Goal: Task Accomplishment & Management: Complete application form

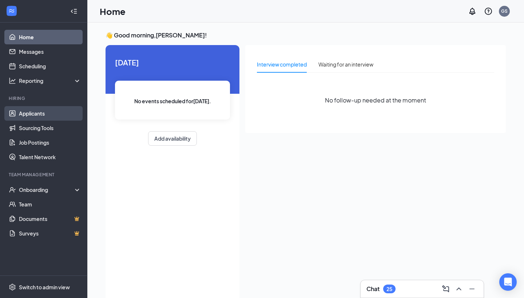
click at [59, 117] on link "Applicants" at bounding box center [50, 113] width 62 height 15
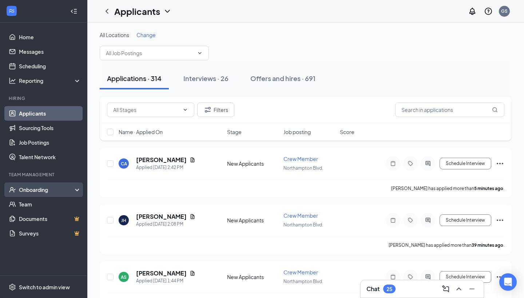
click at [57, 187] on div "Onboarding" at bounding box center [47, 189] width 56 height 7
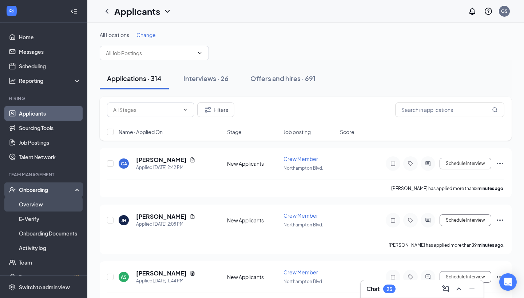
click at [45, 206] on link "Overview" at bounding box center [50, 204] width 62 height 15
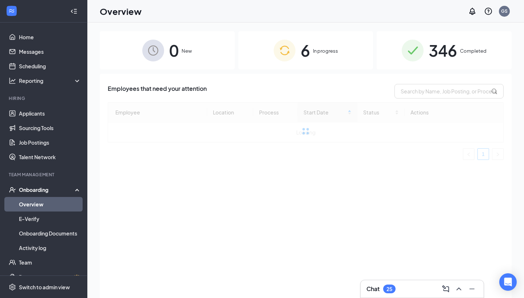
click at [258, 60] on div "6 In progress" at bounding box center [305, 50] width 135 height 38
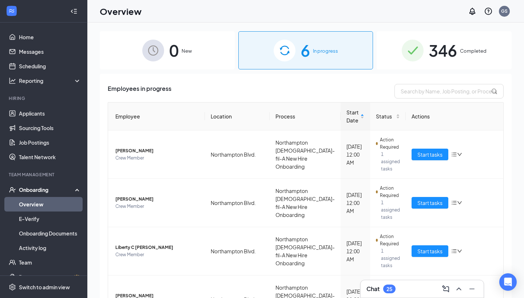
click at [405, 288] on div "Chat 25" at bounding box center [421, 289] width 111 height 12
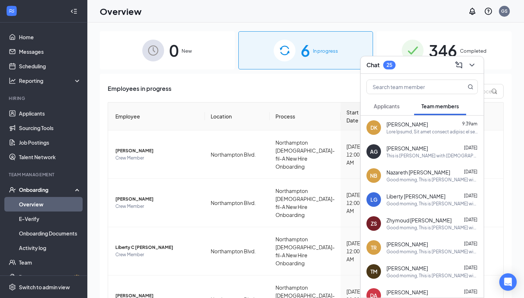
click at [397, 110] on button "Applicants" at bounding box center [386, 106] width 40 height 18
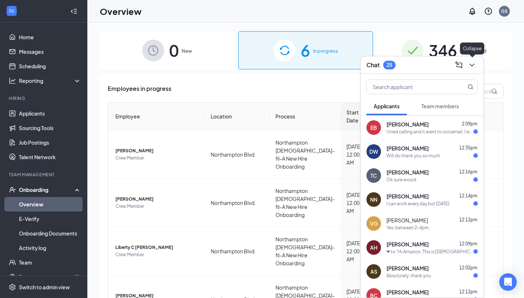
click at [472, 66] on icon "ChevronDown" at bounding box center [471, 65] width 5 height 3
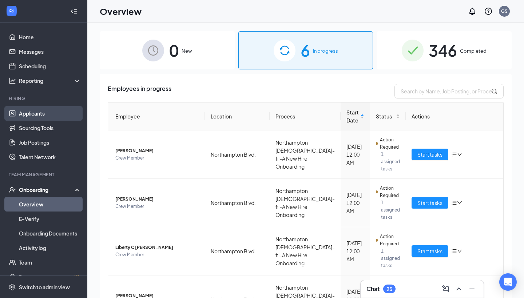
click at [57, 112] on link "Applicants" at bounding box center [50, 113] width 62 height 15
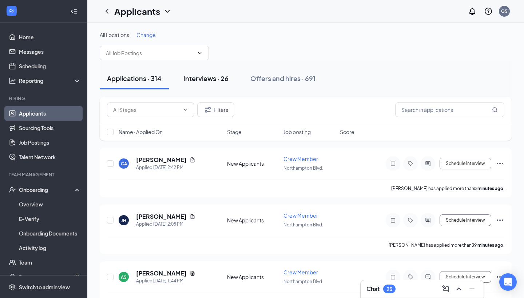
click at [204, 79] on div "Interviews · 26" at bounding box center [205, 78] width 45 height 9
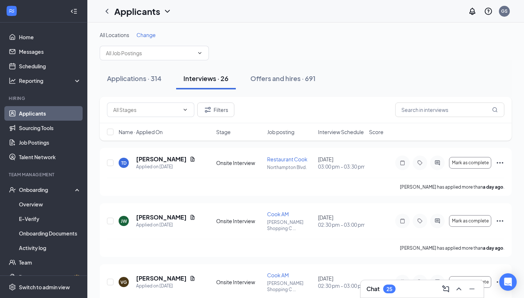
click at [336, 133] on span "Interview Schedule" at bounding box center [341, 131] width 46 height 7
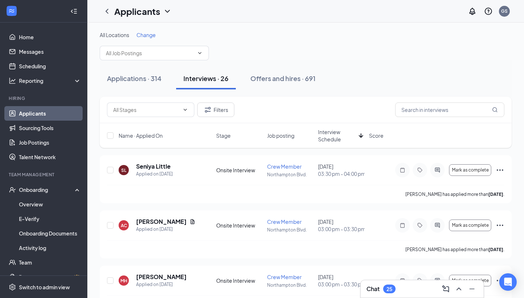
click at [336, 133] on span "Interview Schedule" at bounding box center [337, 135] width 38 height 15
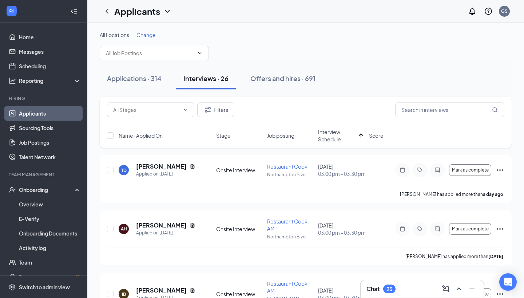
click at [147, 34] on span "Change" at bounding box center [145, 35] width 19 height 7
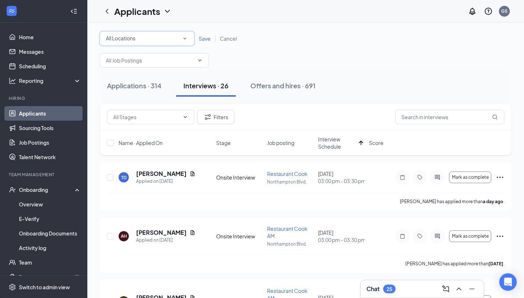
click at [164, 38] on div "All Locations" at bounding box center [147, 38] width 82 height 9
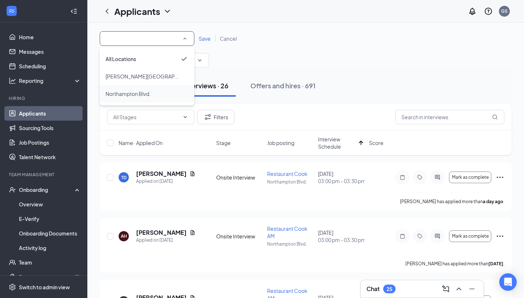
click at [159, 96] on div "Northampton Blvd." at bounding box center [147, 94] width 83 height 9
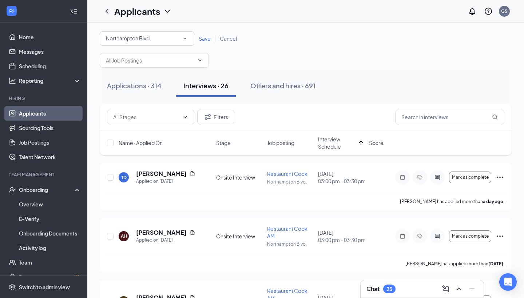
click at [202, 37] on span "Save" at bounding box center [205, 38] width 12 height 7
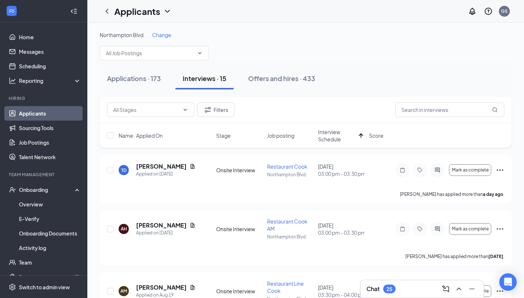
click at [410, 119] on div "Filters" at bounding box center [306, 110] width 412 height 27
click at [410, 115] on input "text" at bounding box center [449, 110] width 109 height 15
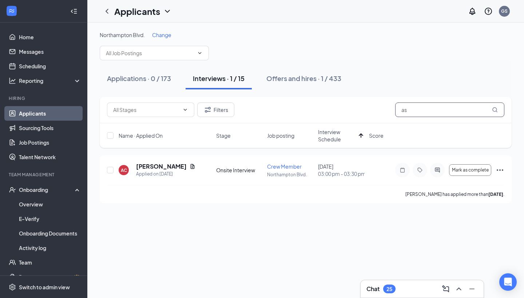
type input "a"
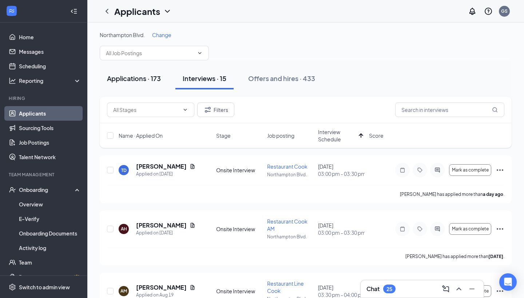
click at [121, 74] on div "Applications · 173" at bounding box center [134, 78] width 54 height 9
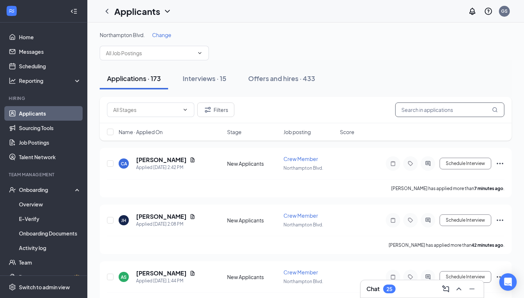
click at [435, 108] on input "text" at bounding box center [449, 110] width 109 height 15
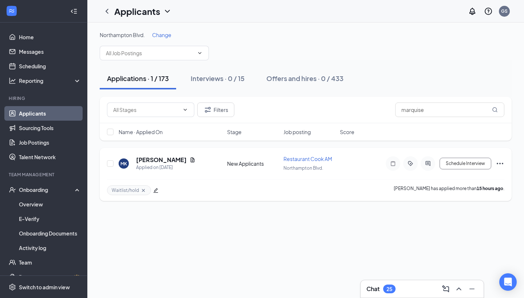
drag, startPoint x: 412, startPoint y: 123, endPoint x: 156, endPoint y: 158, distance: 258.5
click at [156, 158] on h5 "[PERSON_NAME]" at bounding box center [161, 160] width 51 height 8
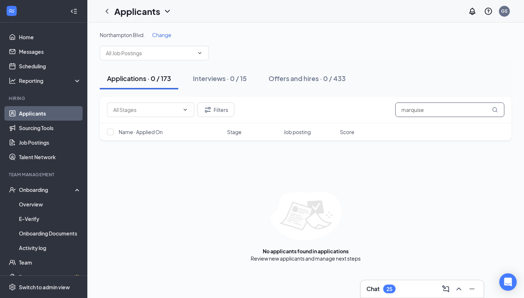
click at [440, 114] on input "marquise" at bounding box center [449, 110] width 109 height 15
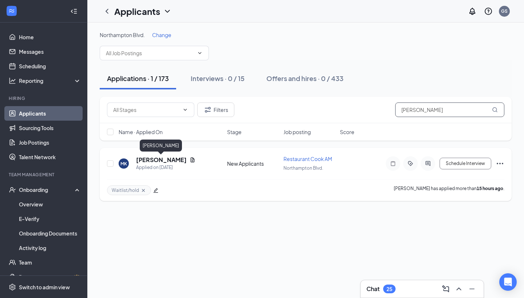
type input "[PERSON_NAME]"
click at [161, 159] on h5 "[PERSON_NAME]" at bounding box center [161, 160] width 51 height 8
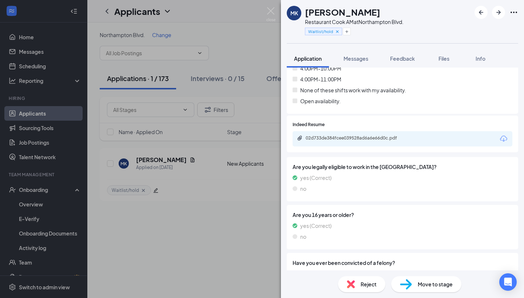
scroll to position [674, 0]
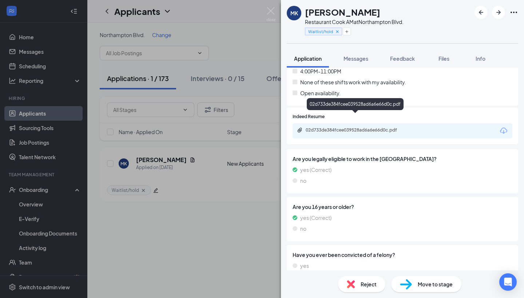
click at [348, 108] on div "02d733de384fcee039528ad6a6e66d0c.pdf" at bounding box center [355, 104] width 97 height 12
click at [344, 127] on div "02d733de384fcee039528ad6a6e66d0c.pdf" at bounding box center [357, 130] width 102 height 6
click at [253, 4] on div "MK [PERSON_NAME] Restaurant Cook AM at [GEOGRAPHIC_DATA]. Waitlist/hold Applica…" at bounding box center [262, 149] width 524 height 298
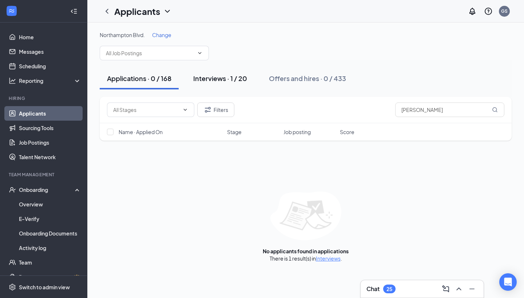
click at [235, 78] on div "Interviews · 1 / 20" at bounding box center [220, 78] width 54 height 9
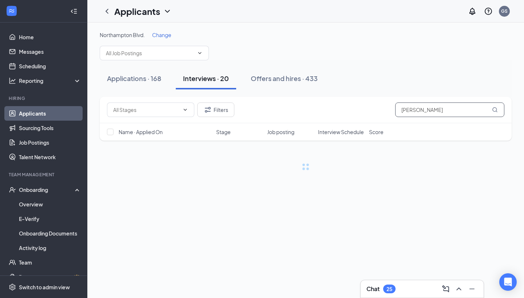
drag, startPoint x: 463, startPoint y: 111, endPoint x: 348, endPoint y: 111, distance: 114.6
click at [348, 111] on div "Filters [PERSON_NAME]" at bounding box center [305, 110] width 397 height 15
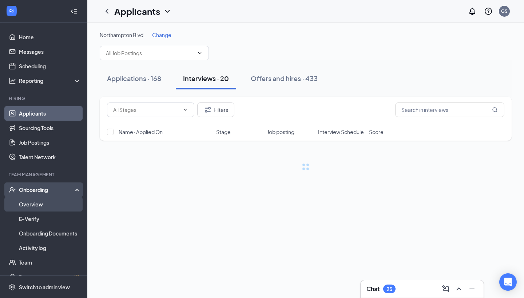
click at [35, 208] on link "Overview" at bounding box center [50, 204] width 62 height 15
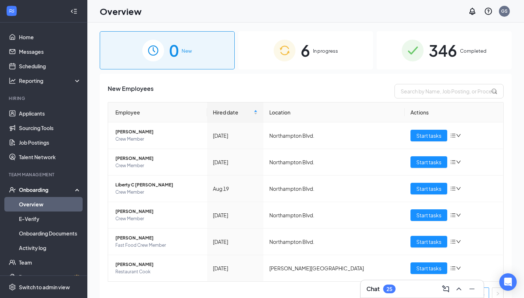
click at [308, 66] on div "6 In progress" at bounding box center [305, 50] width 135 height 38
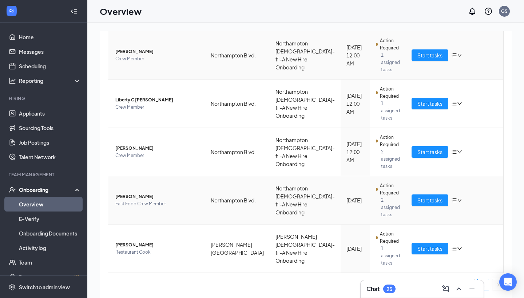
scroll to position [148, 0]
click at [435, 150] on span "Start tasks" at bounding box center [429, 152] width 25 height 8
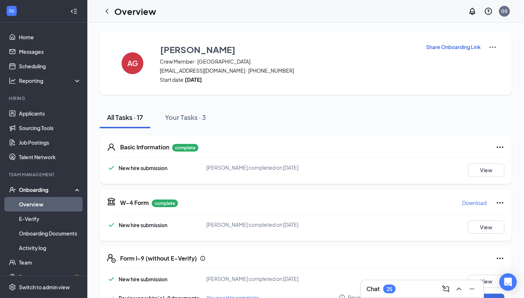
click at [386, 286] on div "25" at bounding box center [389, 289] width 12 height 9
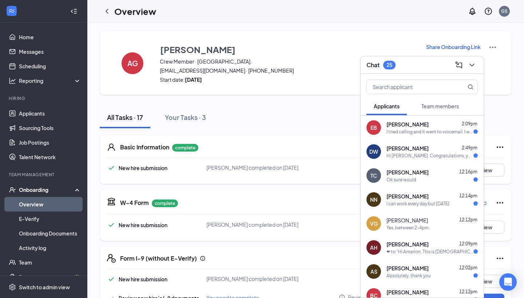
click at [440, 110] on div "Team members" at bounding box center [439, 106] width 37 height 7
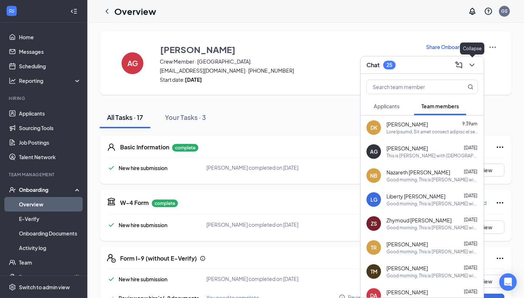
click at [473, 64] on icon "ChevronDown" at bounding box center [472, 65] width 9 height 9
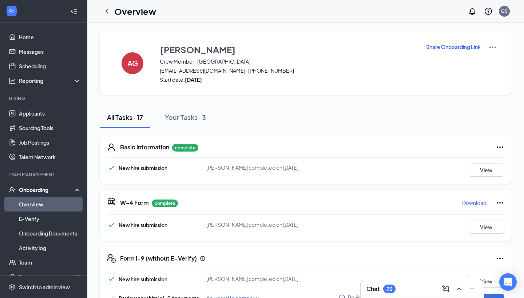
click at [391, 288] on div "25" at bounding box center [389, 289] width 6 height 6
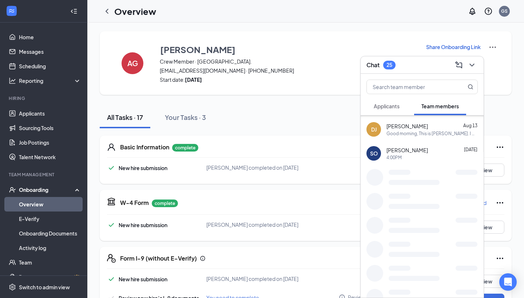
scroll to position [511, 0]
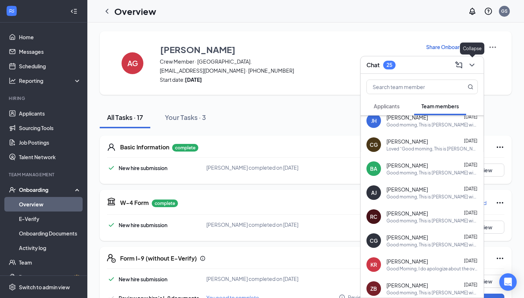
click at [472, 67] on icon "ChevronDown" at bounding box center [472, 65] width 9 height 9
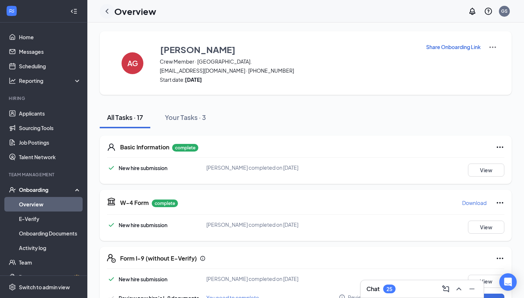
scroll to position [0, 0]
click at [107, 8] on icon "ChevronLeft" at bounding box center [107, 11] width 9 height 9
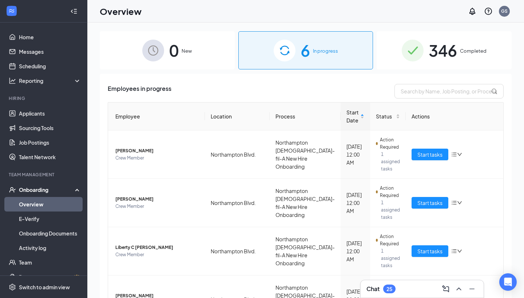
click at [182, 63] on div "0 New" at bounding box center [167, 50] width 135 height 38
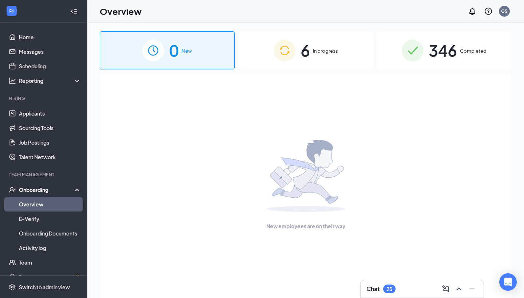
click at [252, 60] on div "6 In progress" at bounding box center [305, 50] width 135 height 38
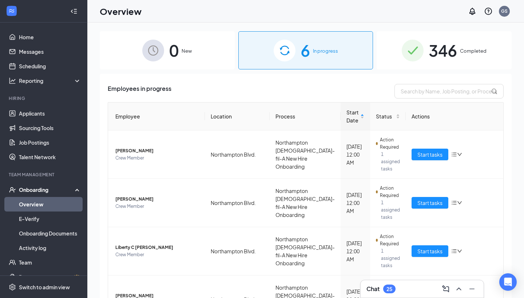
click at [47, 106] on li "Hiring Applicants Sourcing Tools Job Postings Talent Network" at bounding box center [43, 129] width 87 height 69
click at [46, 112] on link "Applicants" at bounding box center [50, 113] width 62 height 15
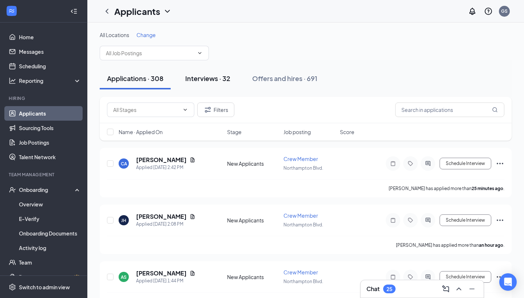
click at [225, 81] on div "Interviews · 32" at bounding box center [207, 78] width 45 height 9
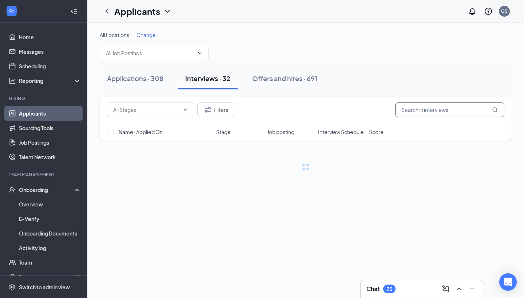
click at [423, 109] on input "text" at bounding box center [449, 110] width 109 height 15
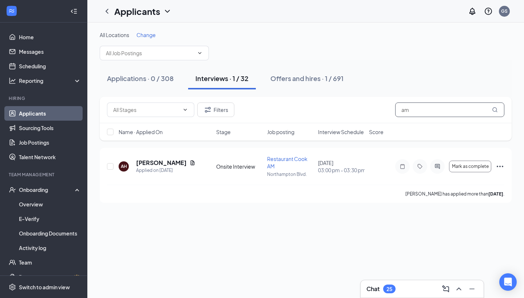
type input "a"
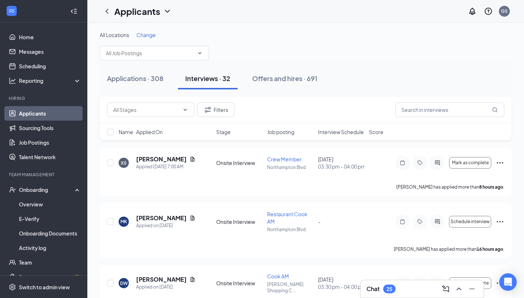
click at [147, 32] on span "Change" at bounding box center [145, 35] width 19 height 7
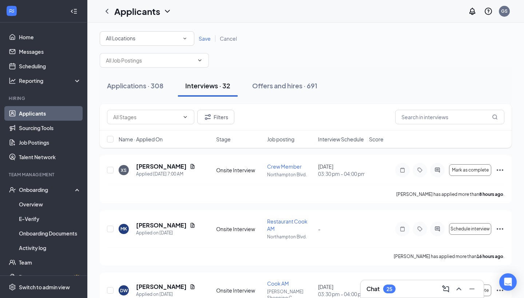
click at [151, 41] on div "All Locations" at bounding box center [147, 38] width 82 height 9
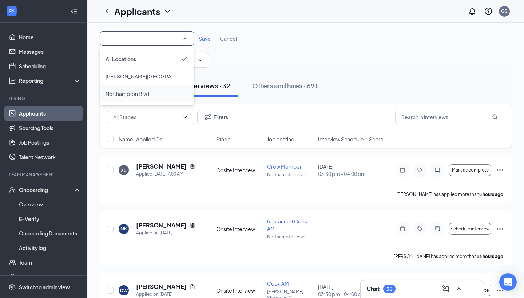
click at [162, 90] on div "Northampton Blvd." at bounding box center [147, 94] width 83 height 9
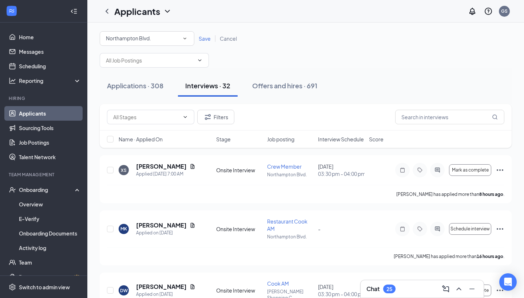
click at [209, 40] on span "Save" at bounding box center [205, 38] width 12 height 7
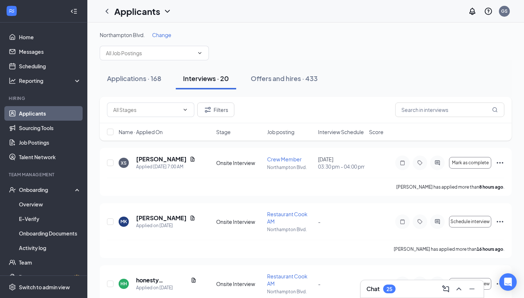
click at [334, 128] on div "Name · Applied On Stage Job posting Interview Schedule Score" at bounding box center [306, 131] width 412 height 17
click at [333, 136] on div "Name · Applied On Stage Job posting Interview Schedule Score" at bounding box center [306, 131] width 412 height 17
click at [336, 132] on span "Interview Schedule" at bounding box center [341, 131] width 46 height 7
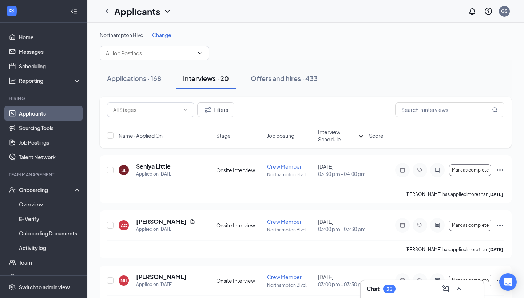
click at [333, 133] on span "Interview Schedule" at bounding box center [337, 135] width 38 height 15
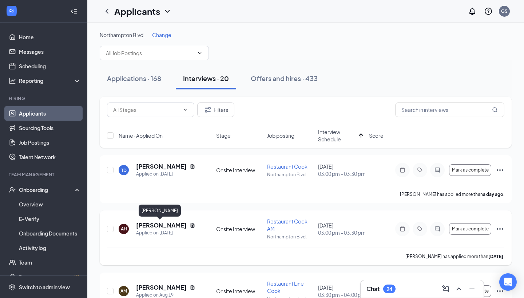
click at [164, 224] on h5 "[PERSON_NAME]" at bounding box center [161, 226] width 51 height 8
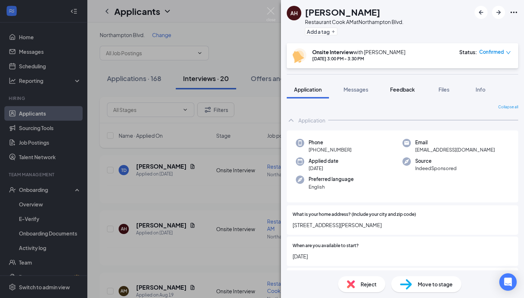
click at [400, 84] on button "Feedback" at bounding box center [402, 89] width 39 height 18
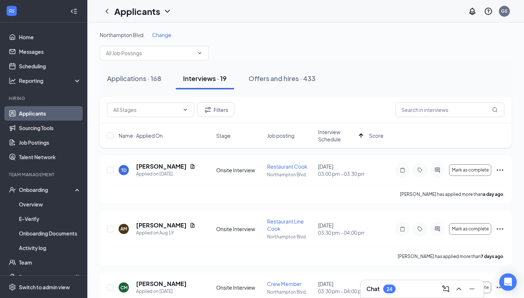
click at [159, 35] on span "Change" at bounding box center [161, 35] width 19 height 7
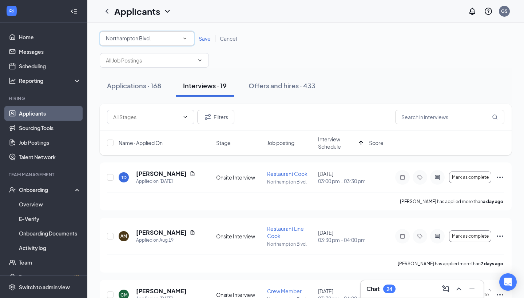
click at [162, 45] on div "All Locations Northampton Blvd." at bounding box center [147, 38] width 95 height 15
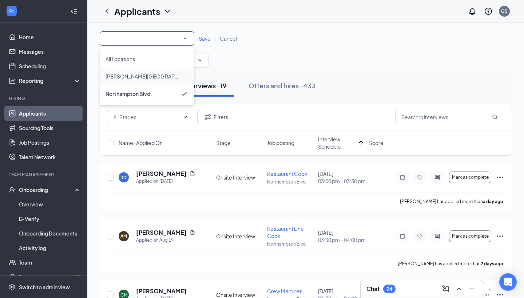
click at [158, 76] on span "[PERSON_NAME][GEOGRAPHIC_DATA]" at bounding box center [153, 76] width 95 height 7
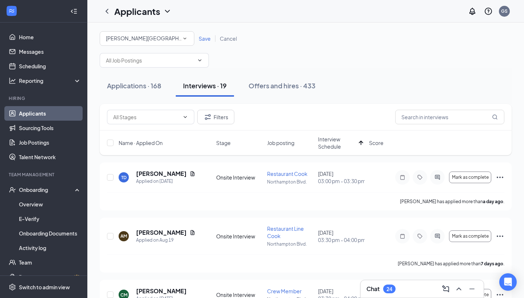
click at [202, 43] on div "All Locations Haygood Shopping Center Save Cancel" at bounding box center [306, 38] width 412 height 15
click at [203, 38] on span "Save" at bounding box center [205, 38] width 12 height 7
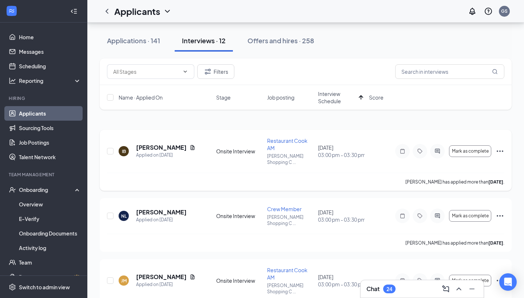
scroll to position [11, 0]
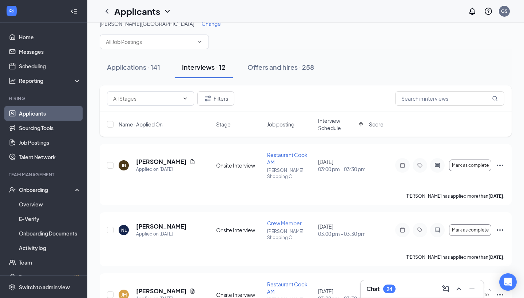
click at [339, 130] on span "Interview Schedule" at bounding box center [337, 124] width 38 height 15
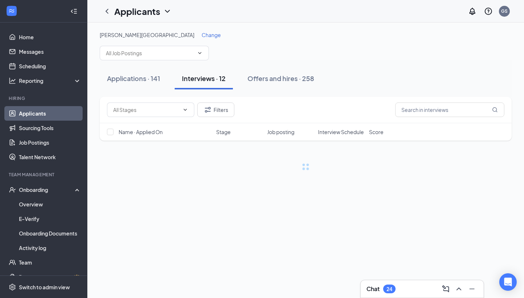
click at [336, 134] on span "Interview Schedule" at bounding box center [341, 131] width 46 height 7
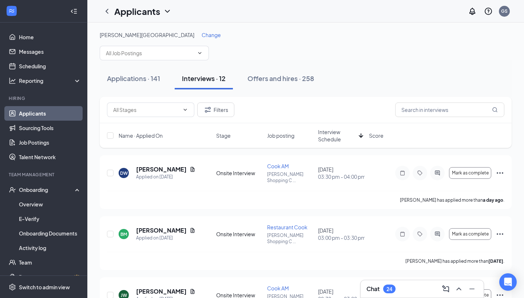
click at [334, 135] on span "Interview Schedule" at bounding box center [337, 135] width 38 height 15
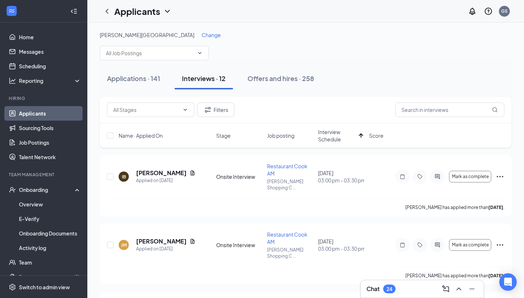
click at [202, 33] on span "Change" at bounding box center [211, 35] width 19 height 7
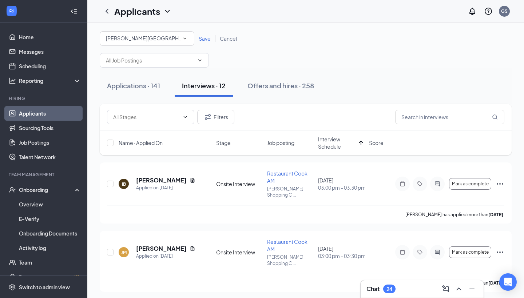
click at [182, 40] on icon "SmallChevronDown" at bounding box center [185, 38] width 7 height 7
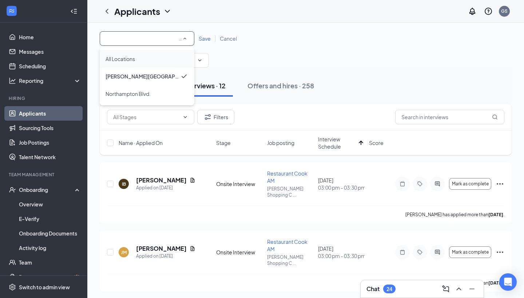
click at [172, 60] on div "All Locations" at bounding box center [147, 59] width 83 height 9
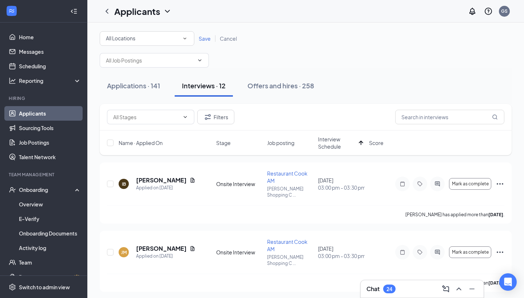
click at [202, 39] on span "Save" at bounding box center [205, 38] width 12 height 7
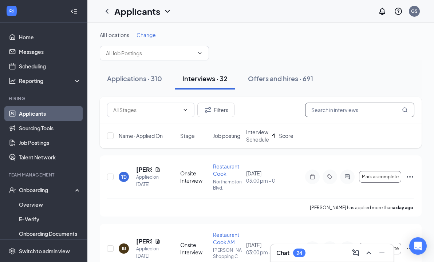
click at [320, 110] on input "text" at bounding box center [359, 110] width 109 height 15
type input "W"
type input "T"
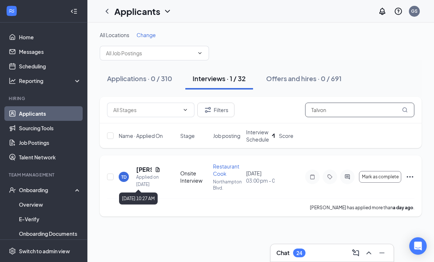
type input "Talvon"
click at [142, 169] on h5 "[PERSON_NAME]" at bounding box center [144, 170] width 16 height 8
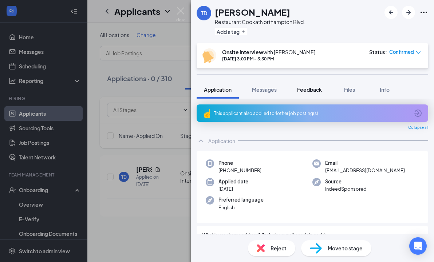
click at [310, 95] on button "Feedback" at bounding box center [309, 89] width 39 height 18
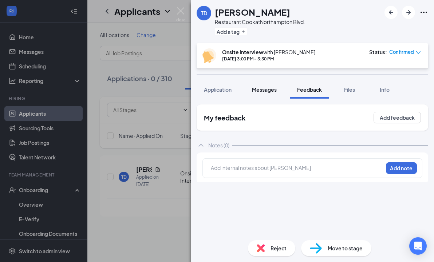
click at [269, 87] on span "Messages" at bounding box center [264, 89] width 25 height 7
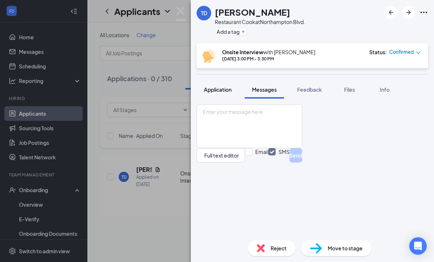
click at [226, 91] on span "Application" at bounding box center [218, 89] width 28 height 7
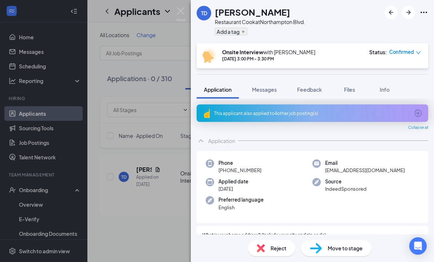
click at [238, 34] on button "Add a tag" at bounding box center [231, 32] width 32 height 8
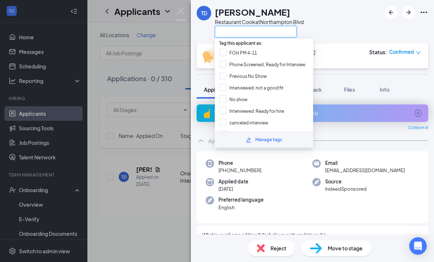
click at [249, 31] on input "text" at bounding box center [256, 32] width 82 height 12
click at [329, 23] on div "TD Talvon Draughan Restaurant Cook at Northampton Blvd." at bounding box center [312, 21] width 243 height 43
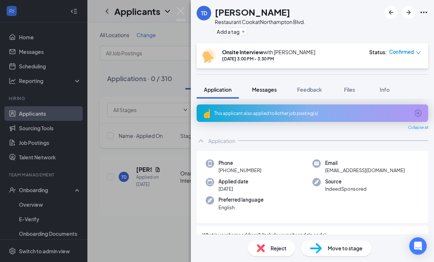
click at [273, 82] on button "Messages" at bounding box center [264, 89] width 39 height 18
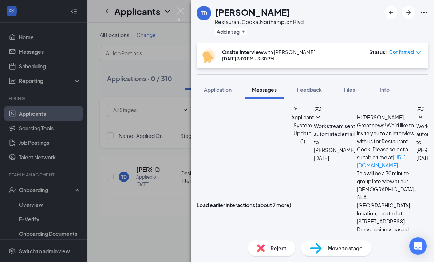
click at [161, 117] on div "TD Talvon Draughan Restaurant Cook at Northampton Blvd. Add a tag Onsite Interv…" at bounding box center [217, 131] width 434 height 262
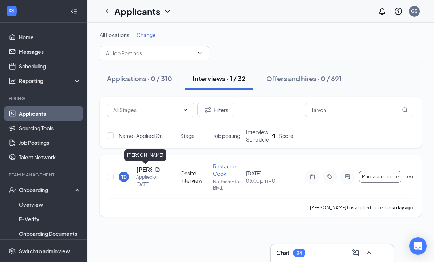
click at [138, 172] on h5 "[PERSON_NAME]" at bounding box center [144, 170] width 16 height 8
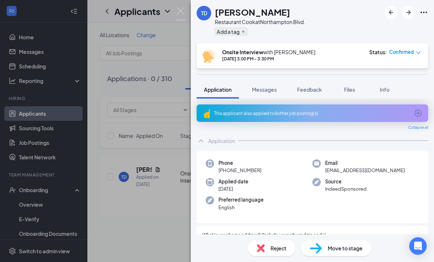
click at [233, 29] on button "Add a tag" at bounding box center [231, 32] width 32 height 8
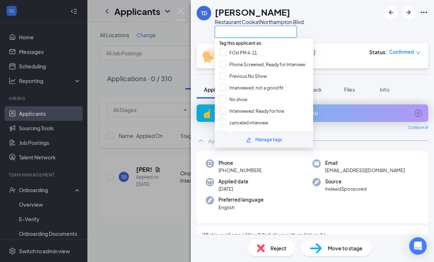
click at [289, 30] on input "text" at bounding box center [256, 32] width 82 height 12
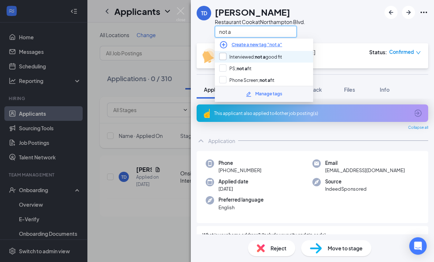
type input "not a"
click at [225, 57] on div at bounding box center [222, 56] width 7 height 7
click at [225, 57] on input "Interviewed: not a good fit" at bounding box center [250, 57] width 63 height 8
click at [222, 57] on input "Interviewed: not a good fit" at bounding box center [250, 57] width 63 height 8
checkbox input "true"
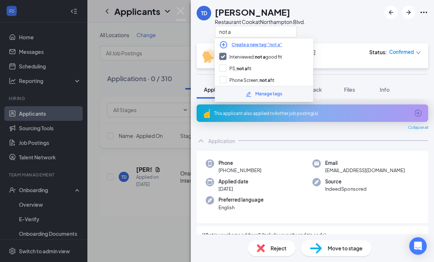
click at [345, 15] on div "TD Talvon Draughan Restaurant Cook at Northampton Blvd. not a" at bounding box center [312, 21] width 243 height 43
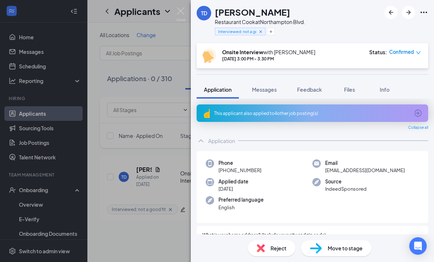
click at [259, 32] on icon "Cross" at bounding box center [260, 31] width 5 height 5
click at [237, 33] on button "Add a tag" at bounding box center [231, 32] width 32 height 8
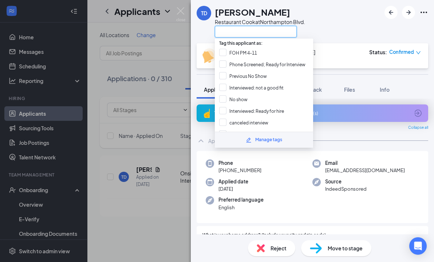
click at [247, 33] on input "text" at bounding box center [256, 32] width 82 height 12
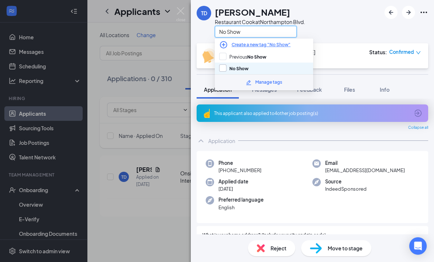
type input "No Show"
click at [223, 68] on input "No Show" at bounding box center [233, 68] width 29 height 8
checkbox input "true"
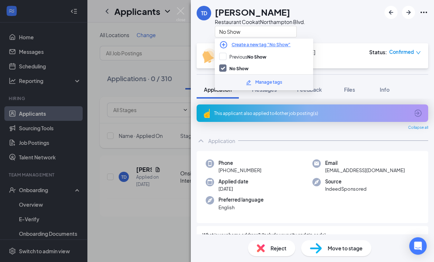
click at [356, 21] on div "TD Talvon Draughan Restaurant Cook at Northampton Blvd. No Show" at bounding box center [312, 21] width 243 height 43
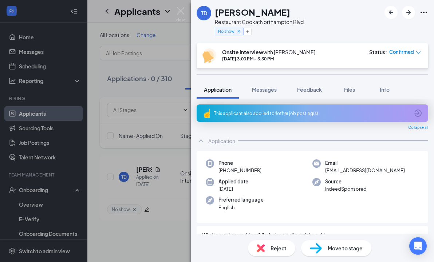
click at [283, 245] on span "Reject" at bounding box center [278, 248] width 16 height 8
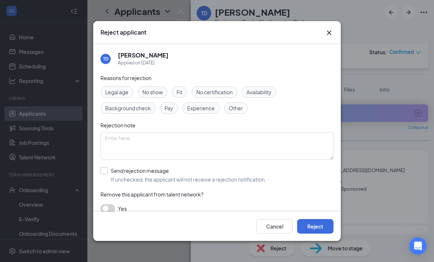
click at [152, 177] on span "If unchecked, the applicant will not receive a rejection notification." at bounding box center [188, 179] width 155 height 7
click at [152, 177] on input "Send rejection message If unchecked, the applicant will not receive a rejection…" at bounding box center [183, 175] width 166 height 16
checkbox input "true"
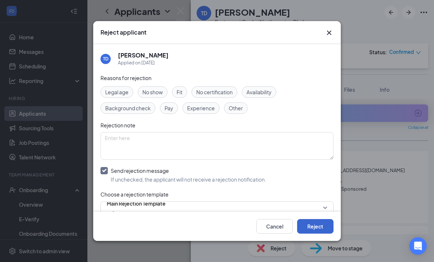
click at [319, 229] on button "Reject" at bounding box center [315, 226] width 36 height 15
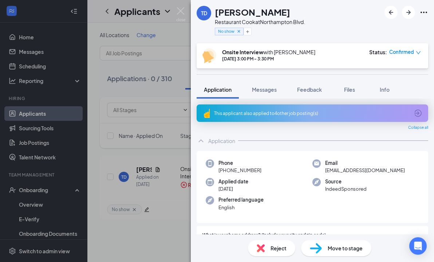
click at [275, 249] on span "Reject" at bounding box center [278, 248] width 16 height 8
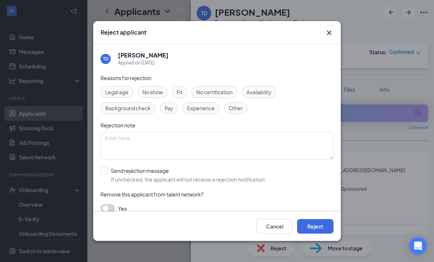
click at [332, 30] on icon "Cross" at bounding box center [329, 32] width 9 height 9
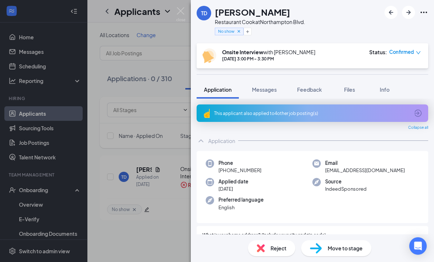
click at [147, 135] on div "TD Talvon Draughan Restaurant Cook at Northampton Blvd. No show Onsite Intervie…" at bounding box center [217, 131] width 434 height 262
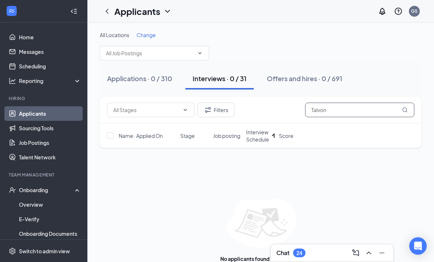
drag, startPoint x: 364, startPoint y: 112, endPoint x: 271, endPoint y: 118, distance: 92.6
click at [271, 118] on div "Filters Talvon" at bounding box center [261, 110] width 322 height 27
type input "T"
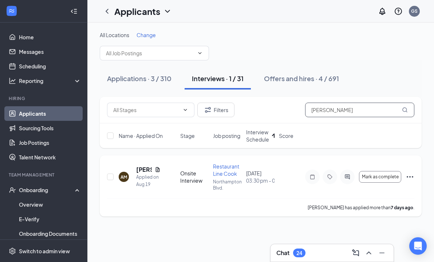
type input "Andre"
click at [144, 170] on h5 "[PERSON_NAME]" at bounding box center [144, 170] width 16 height 8
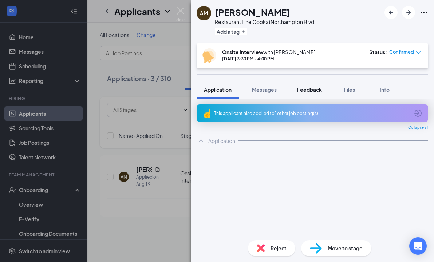
click at [314, 84] on button "Feedback" at bounding box center [309, 89] width 39 height 18
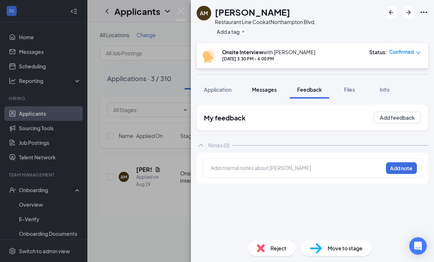
click at [268, 88] on span "Messages" at bounding box center [264, 89] width 25 height 7
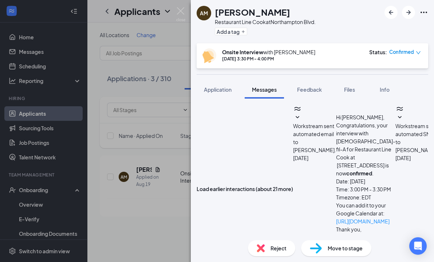
scroll to position [297, 0]
click at [226, 36] on div "Add a tag" at bounding box center [265, 31] width 101 height 12
click at [228, 32] on button "Add a tag" at bounding box center [231, 32] width 32 height 8
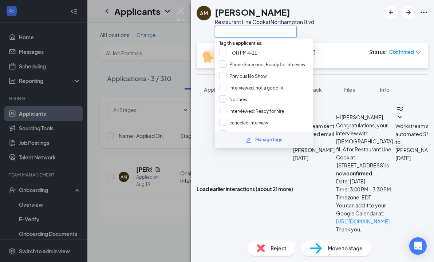
click at [238, 32] on input "text" at bounding box center [256, 32] width 82 height 12
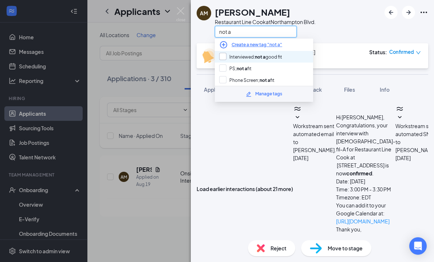
type input "not a"
click at [224, 59] on div at bounding box center [222, 56] width 7 height 7
click at [224, 59] on input "Interviewed: not a good fit" at bounding box center [250, 57] width 63 height 8
click at [221, 55] on input "Interviewed: not a good fit" at bounding box center [250, 57] width 63 height 8
checkbox input "true"
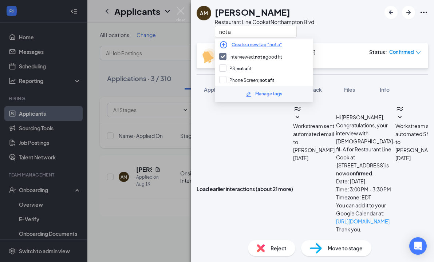
click at [338, 32] on div "AM Andre Mceachern Restaurant Line Cook at Northampton Blvd. not a" at bounding box center [312, 21] width 243 height 43
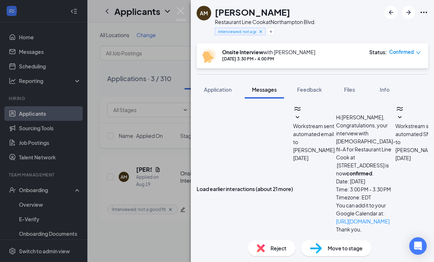
click at [283, 250] on span "Reject" at bounding box center [278, 248] width 16 height 8
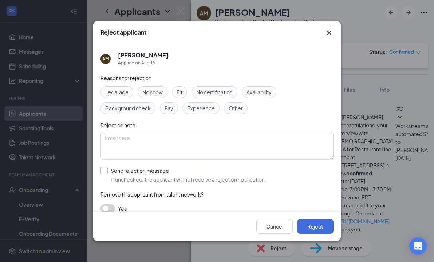
click at [163, 170] on div "Send rejection message" at bounding box center [188, 170] width 155 height 7
click at [163, 170] on input "Send rejection message If unchecked, the applicant will not receive a rejection…" at bounding box center [183, 175] width 166 height 16
checkbox input "true"
click at [330, 34] on icon "Cross" at bounding box center [329, 33] width 4 height 4
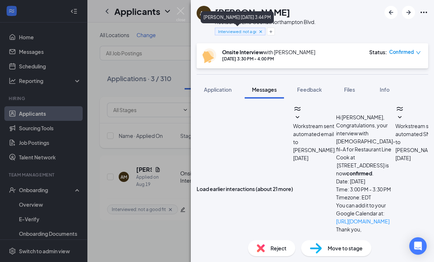
click at [260, 31] on icon "Cross" at bounding box center [260, 31] width 5 height 5
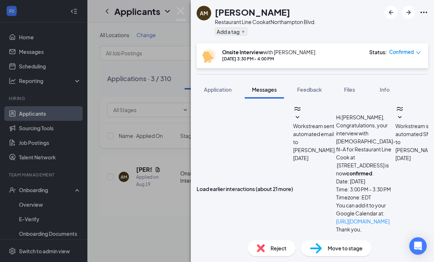
click at [237, 32] on button "Add a tag" at bounding box center [231, 32] width 32 height 8
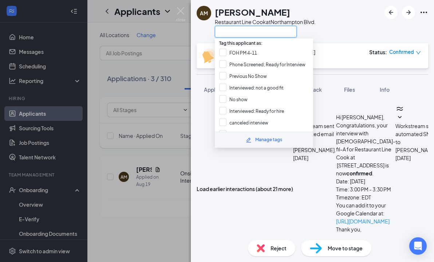
click at [242, 31] on input "text" at bounding box center [256, 32] width 82 height 12
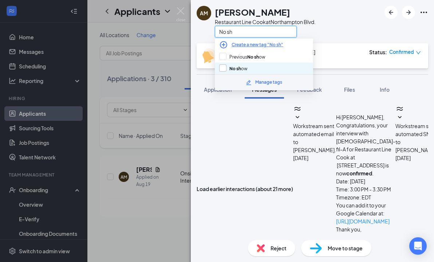
type input "No sh"
click at [220, 67] on input "No sh ow" at bounding box center [233, 68] width 28 height 8
checkbox input "true"
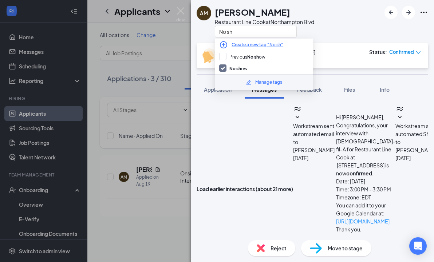
click at [370, 34] on div "AM Andre Mceachern Restaurant Line Cook at Northampton Blvd. No sh" at bounding box center [312, 21] width 243 height 43
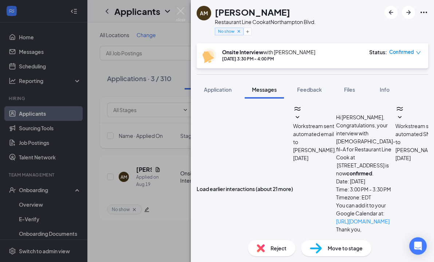
click at [274, 249] on span "Reject" at bounding box center [278, 248] width 16 height 8
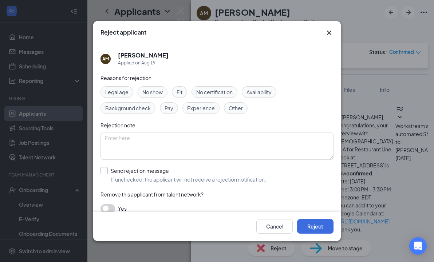
click at [171, 171] on div "Send rejection message" at bounding box center [188, 170] width 155 height 7
click at [171, 171] on input "Send rejection message If unchecked, the applicant will not receive a rejection…" at bounding box center [183, 175] width 166 height 16
checkbox input "true"
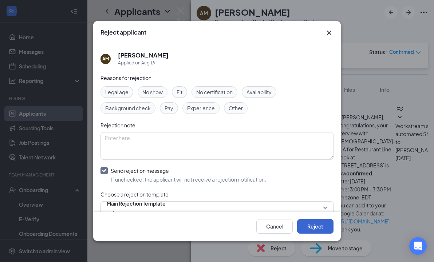
click at [305, 226] on button "Reject" at bounding box center [315, 226] width 36 height 15
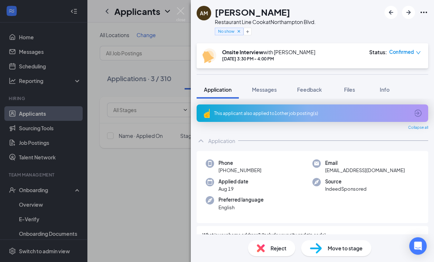
click at [171, 175] on div "AM Andre Mceachern Restaurant Line Cook at Northampton Blvd. No show Onsite Int…" at bounding box center [217, 131] width 434 height 262
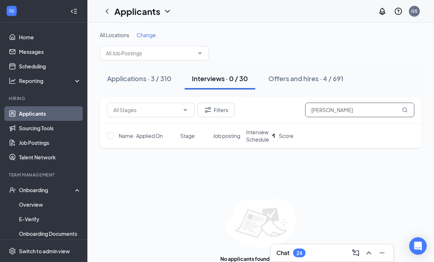
drag, startPoint x: 361, startPoint y: 110, endPoint x: 249, endPoint y: 99, distance: 112.7
click at [249, 99] on div "Filters Andre" at bounding box center [261, 110] width 322 height 27
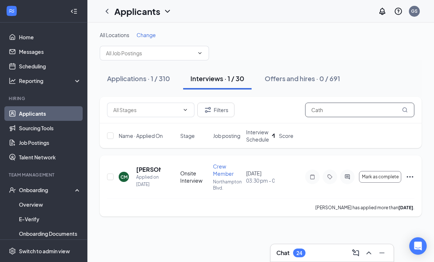
type input "Cath"
click at [147, 171] on h5 "[PERSON_NAME]" at bounding box center [148, 170] width 24 height 8
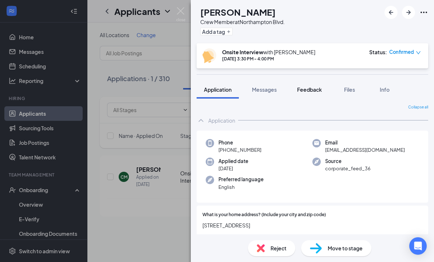
click at [308, 95] on button "Feedback" at bounding box center [309, 89] width 39 height 18
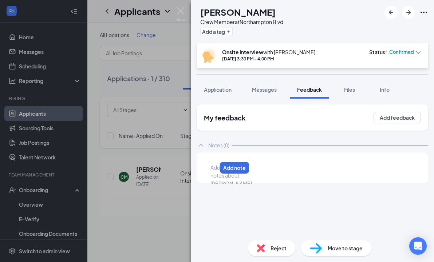
click at [217, 171] on div at bounding box center [214, 168] width 6 height 8
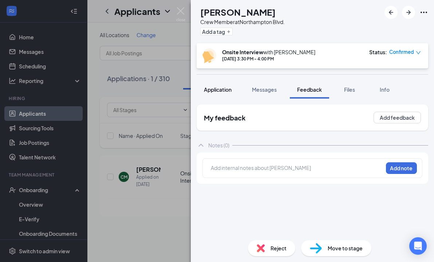
click at [222, 90] on span "Application" at bounding box center [218, 89] width 28 height 7
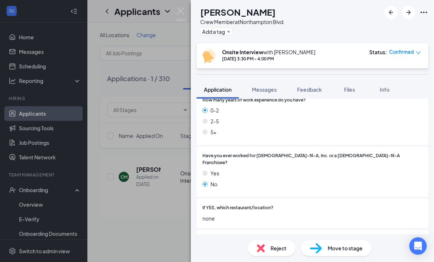
scroll to position [297, 0]
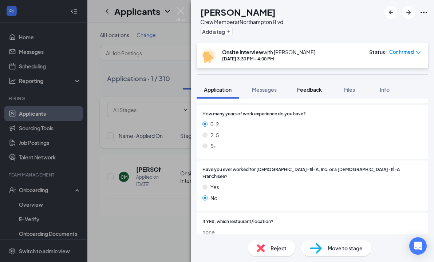
click at [316, 80] on button "Feedback" at bounding box center [309, 89] width 39 height 18
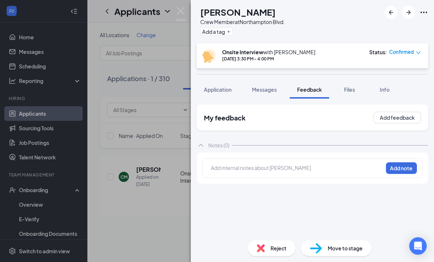
click at [257, 159] on div "Add internal notes about Catherine McIntosh Add note" at bounding box center [312, 168] width 220 height 20
click at [257, 165] on div at bounding box center [296, 168] width 171 height 8
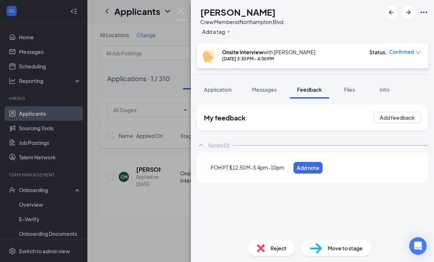
click at [229, 169] on span "FOH PT $12.50 M-S 4pm-10pm" at bounding box center [248, 167] width 74 height 7
click at [391, 174] on div "FOH PT PM $12.50 M-S 4pm-10pm Add note" at bounding box center [312, 168] width 220 height 20
click at [392, 170] on button "Add note" at bounding box center [401, 168] width 31 height 12
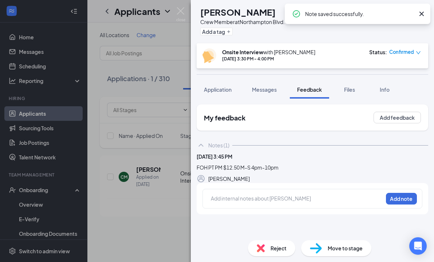
click at [346, 254] on div "Move to stage" at bounding box center [336, 248] width 70 height 16
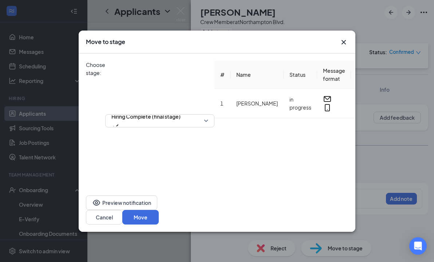
click at [344, 47] on icon "Cross" at bounding box center [343, 42] width 9 height 9
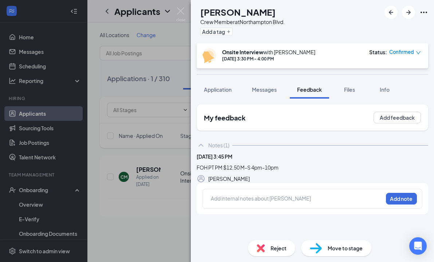
click at [314, 237] on div "Reject Move to stage" at bounding box center [312, 248] width 243 height 28
click at [314, 243] on img at bounding box center [316, 248] width 12 height 11
click at [315, 248] on div "Move to stage Choose stage: Hiring Complete (final stage) # Name Status Message…" at bounding box center [217, 131] width 434 height 262
click at [315, 248] on img at bounding box center [316, 248] width 12 height 11
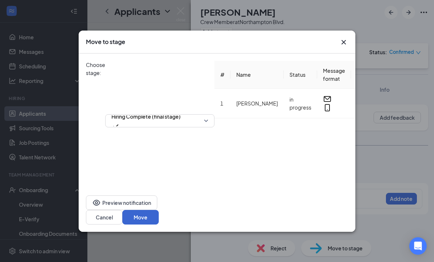
click at [159, 220] on button "Move" at bounding box center [140, 217] width 36 height 15
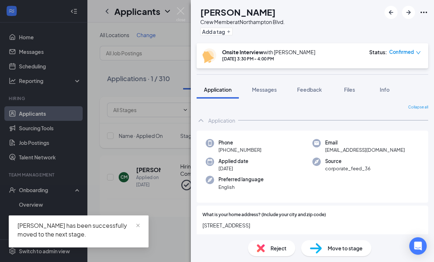
click at [144, 181] on div "CM Catherine McIntosh Crew Member at Northampton Blvd. Add a tag Onsite Intervi…" at bounding box center [217, 131] width 434 height 262
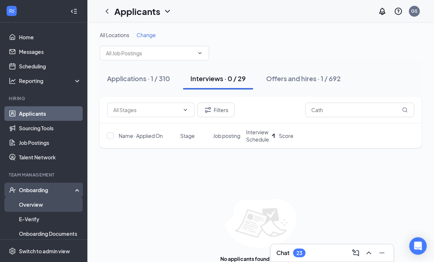
click at [42, 204] on link "Overview" at bounding box center [50, 204] width 62 height 15
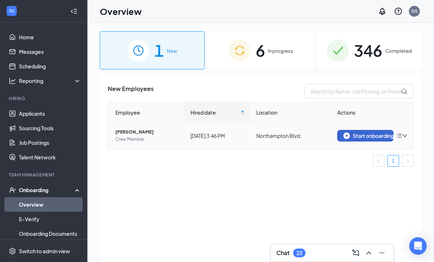
click at [348, 136] on img "button" at bounding box center [346, 135] width 7 height 7
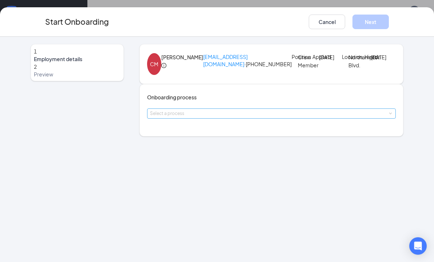
click at [235, 117] on div "Select a process" at bounding box center [269, 113] width 239 height 7
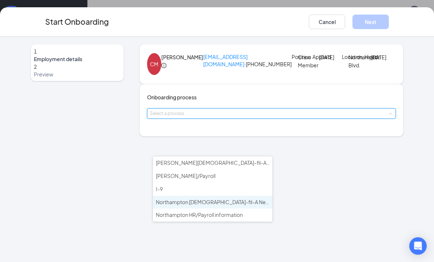
click at [193, 200] on span "Northampton [DEMOGRAPHIC_DATA]-fil-A New Hire Onboarding" at bounding box center [233, 202] width 154 height 7
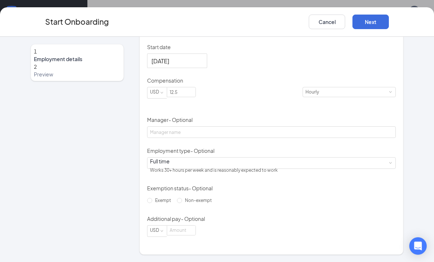
scroll to position [165, 0]
click at [189, 66] on input "Aug 26, 2025" at bounding box center [176, 60] width 50 height 9
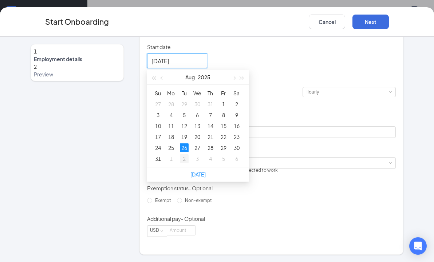
type input "Sep 2, 2025"
click at [189, 163] on div "2" at bounding box center [184, 158] width 9 height 9
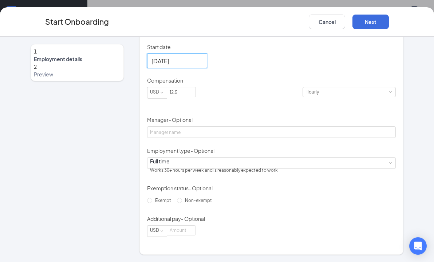
click at [195, 206] on form "Hired date Aug 21, 2025 Start date Sep 2, 2025 Sep 2025 Su Mo Tu We Th Fr Sa 31…" at bounding box center [271, 123] width 249 height 227
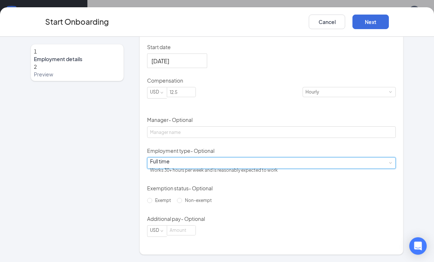
click at [196, 168] on div "Full time Works 30+ hours per week and is reasonably expected to work" at bounding box center [271, 163] width 243 height 11
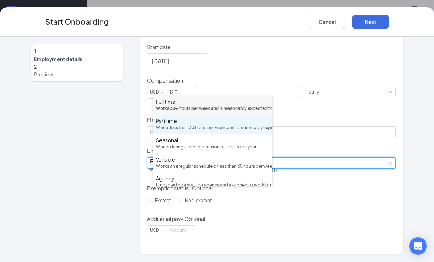
click at [215, 131] on div "Works less than 30 hours per week and is reasonably expected to work" at bounding box center [213, 127] width 114 height 7
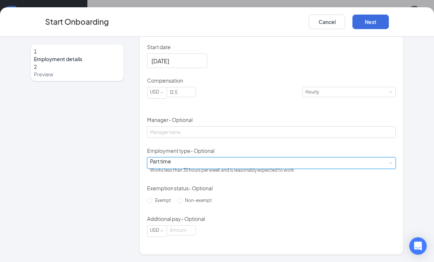
scroll to position [169, 0]
click at [363, 28] on button "Next" at bounding box center [370, 22] width 36 height 15
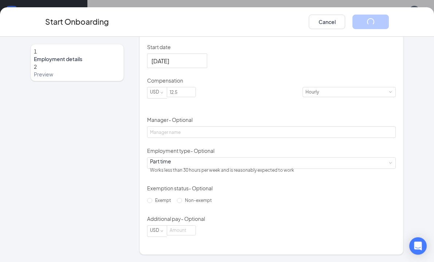
scroll to position [0, 0]
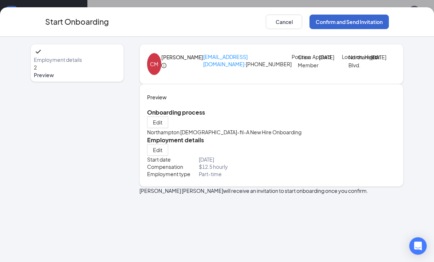
click at [363, 28] on button "Confirm and Send Invitation" at bounding box center [348, 22] width 79 height 15
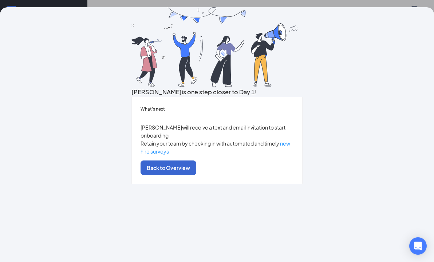
click at [196, 175] on button "Back to Overview" at bounding box center [168, 167] width 56 height 15
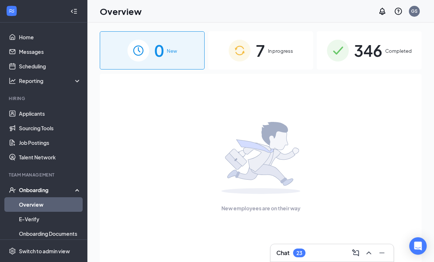
click at [245, 57] on img at bounding box center [240, 51] width 22 height 22
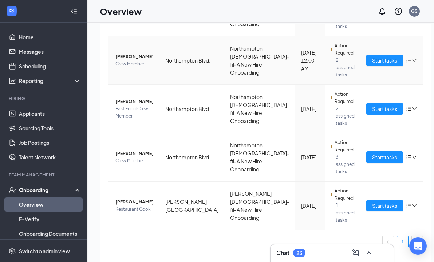
scroll to position [10, 0]
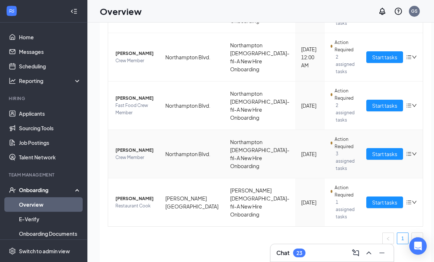
click at [381, 155] on div "Start tasks" at bounding box center [391, 154] width 51 height 12
click at [372, 154] on span "Start tasks" at bounding box center [384, 154] width 25 height 8
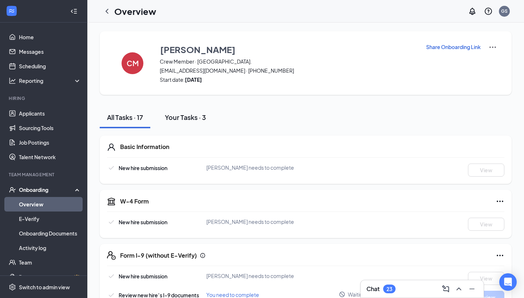
click at [182, 121] on div "Your Tasks · 3" at bounding box center [185, 117] width 41 height 9
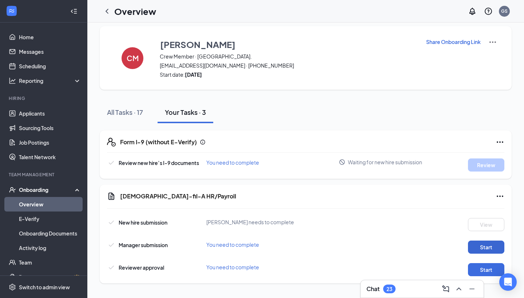
scroll to position [5, 0]
click at [482, 254] on button "Start" at bounding box center [486, 247] width 36 height 13
click at [471, 32] on div "CM Catherine McIntosh Crew Member · Northampton Blvd. cat.mcintosh28@gmail.com …" at bounding box center [306, 58] width 412 height 64
click at [41, 106] on ul "Applicants Sourcing Tools Job Postings Talent Network" at bounding box center [43, 135] width 87 height 58
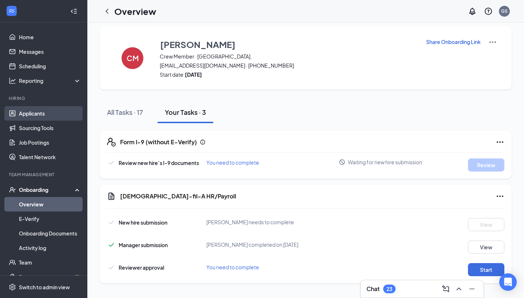
click at [41, 110] on link "Applicants" at bounding box center [50, 113] width 62 height 15
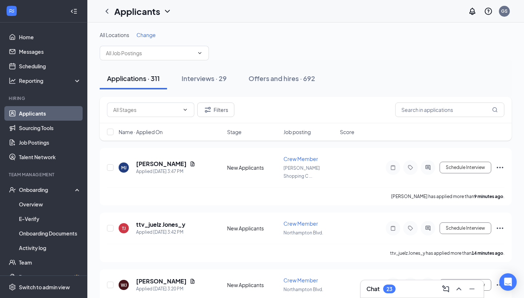
click at [413, 288] on div "Chat 23" at bounding box center [421, 289] width 111 height 12
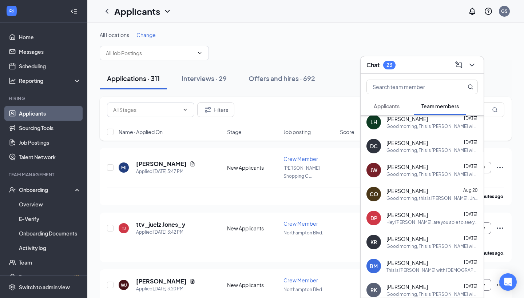
scroll to position [223, 0]
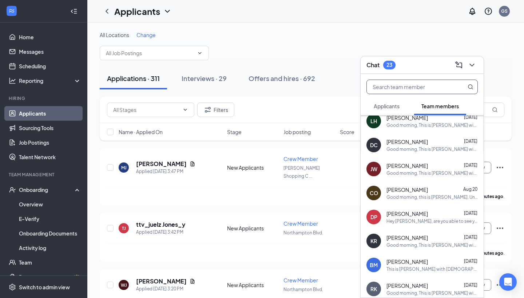
click at [408, 91] on input "text" at bounding box center [410, 87] width 86 height 14
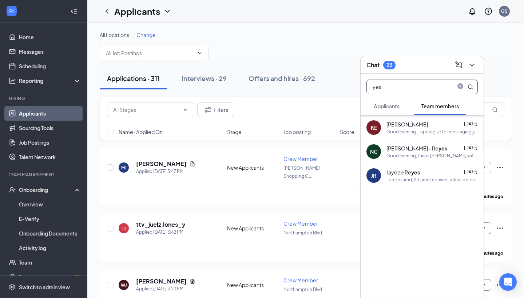
scroll to position [0, 0]
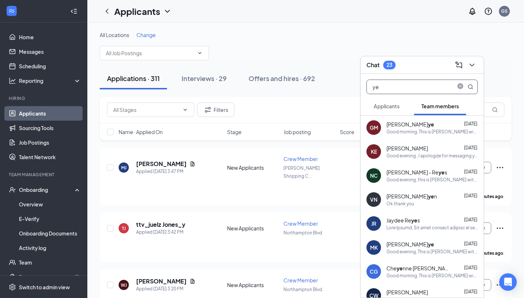
type input "y"
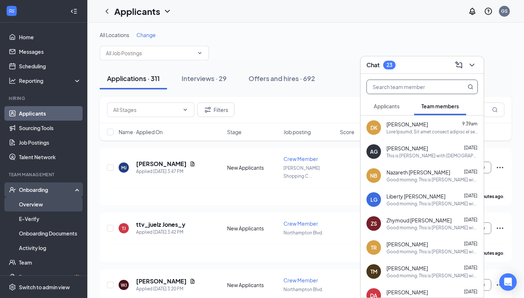
click at [53, 202] on link "Overview" at bounding box center [50, 204] width 62 height 15
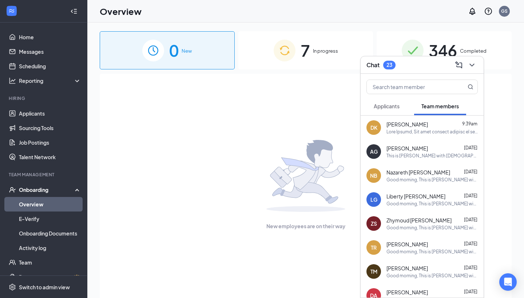
click at [331, 55] on div "7 In progress" at bounding box center [305, 50] width 135 height 38
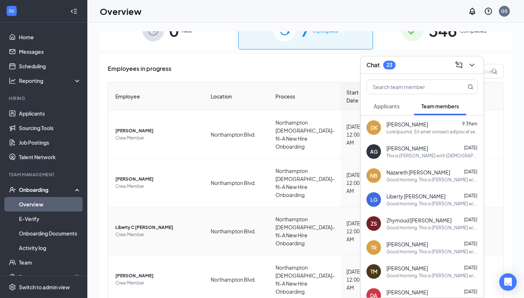
scroll to position [21, 0]
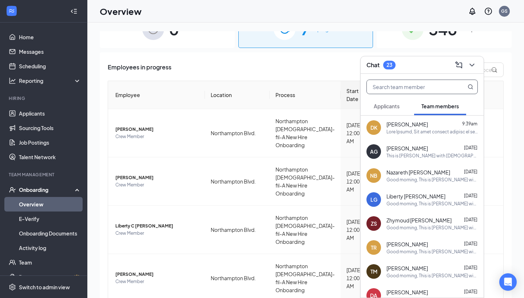
click at [398, 93] on input "text" at bounding box center [410, 87] width 86 height 14
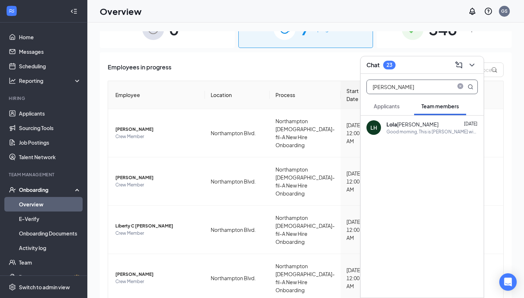
type input "lola"
click at [413, 130] on div "Good morning, This is [PERSON_NAME] with [DEMOGRAPHIC_DATA]-fil-A. Thank you fo…" at bounding box center [431, 132] width 91 height 6
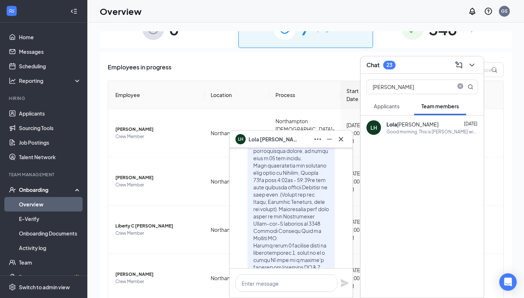
scroll to position [-516, 0]
click at [341, 139] on icon "Cross" at bounding box center [341, 139] width 4 height 4
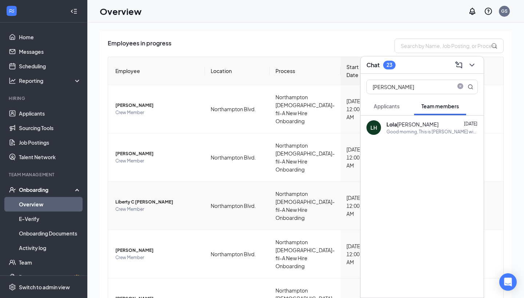
scroll to position [47, 0]
click at [147, 202] on span "Liberty C [PERSON_NAME]" at bounding box center [157, 201] width 84 height 7
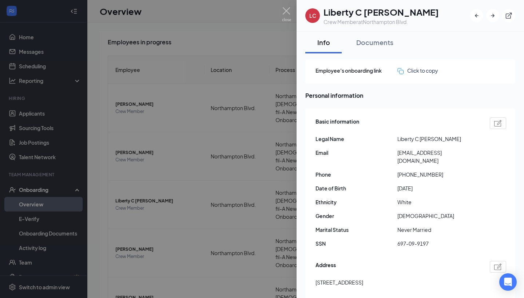
click at [273, 93] on div at bounding box center [262, 149] width 524 height 298
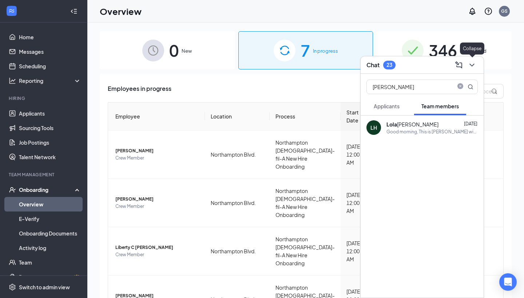
click at [475, 66] on icon "ChevronDown" at bounding box center [472, 65] width 9 height 9
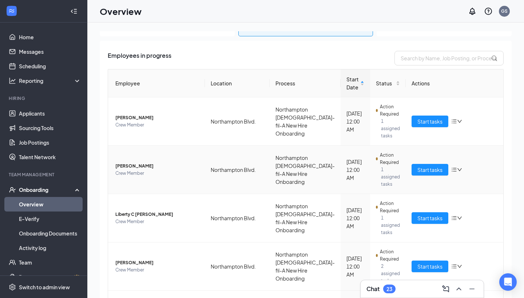
scroll to position [67, 0]
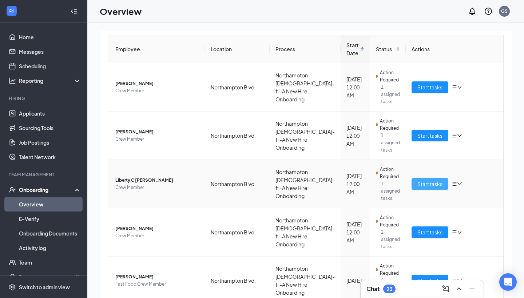
click at [437, 185] on span "Start tasks" at bounding box center [429, 184] width 25 height 8
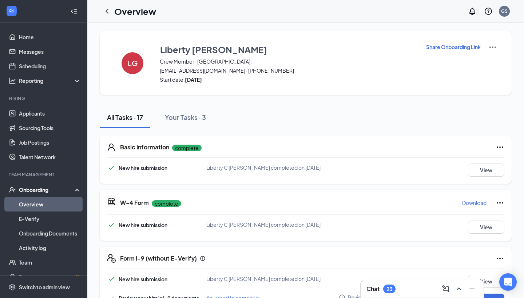
click at [181, 136] on div "Basic Information complete New hire submission Liberty C Grimstead completed on…" at bounding box center [306, 160] width 412 height 48
click at [182, 117] on div "Your Tasks · 3" at bounding box center [185, 117] width 41 height 9
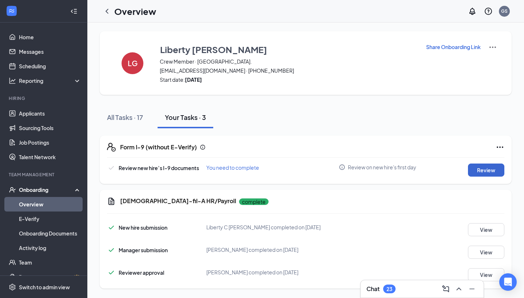
click at [468, 167] on button "Review" at bounding box center [486, 170] width 36 height 13
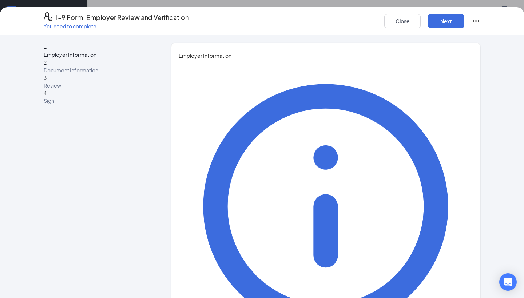
type input "Grady"
type input "Su"
type input "Sullivan"
type input "Training Director"
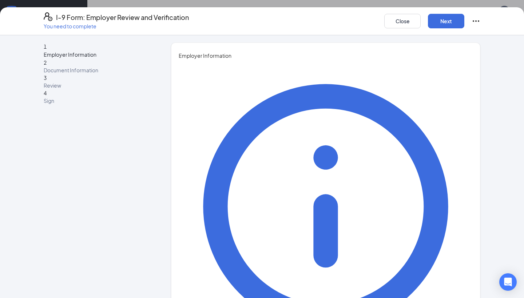
click at [380, 104] on div "You must be a representative of the employer who is authorized to examine the n…" at bounding box center [326, 253] width 294 height 386
click at [451, 19] on button "Next" at bounding box center [446, 21] width 36 height 15
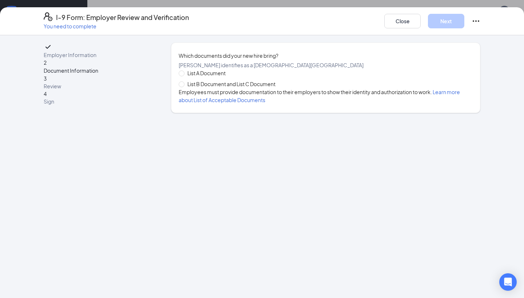
click at [255, 88] on span "List B Document and List C Document" at bounding box center [232, 84] width 94 height 8
click at [184, 87] on input "List B Document and List C Document" at bounding box center [181, 84] width 5 height 5
radio input "true"
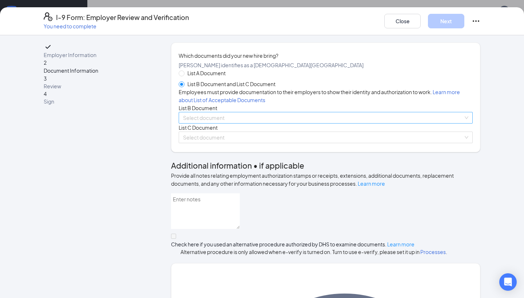
click at [227, 123] on input "search" at bounding box center [323, 117] width 280 height 11
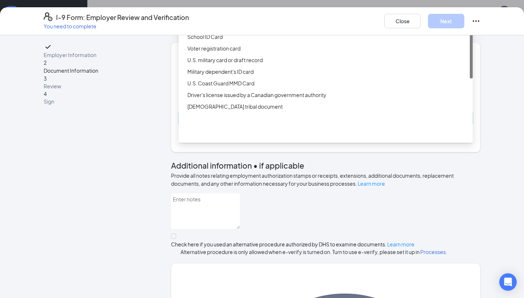
click at [265, 17] on div "Driver’s License issued by U.S State or outlying US possession" at bounding box center [327, 13] width 281 height 8
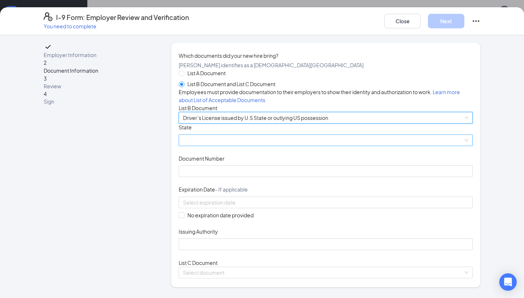
click at [199, 146] on span at bounding box center [325, 140] width 285 height 11
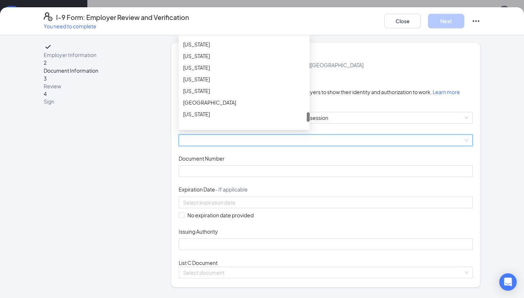
scroll to position [756, 0]
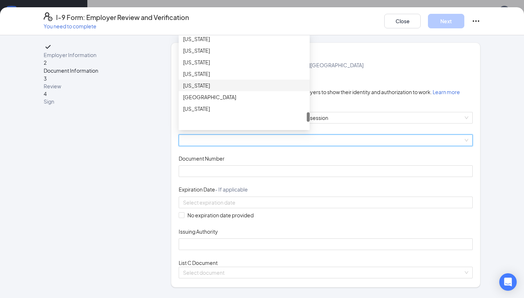
click at [219, 91] on div "Virginia" at bounding box center [244, 86] width 131 height 12
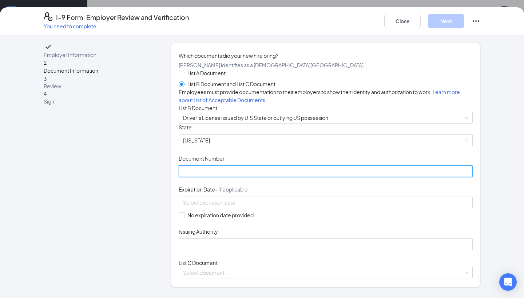
click at [215, 177] on input "Document Number" at bounding box center [326, 172] width 294 height 12
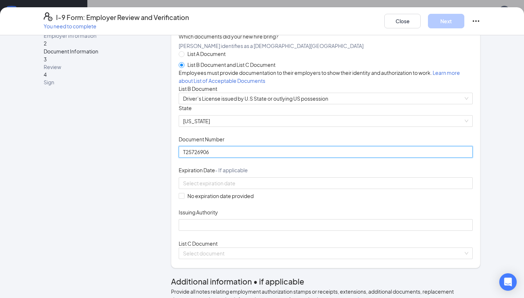
scroll to position [29, 0]
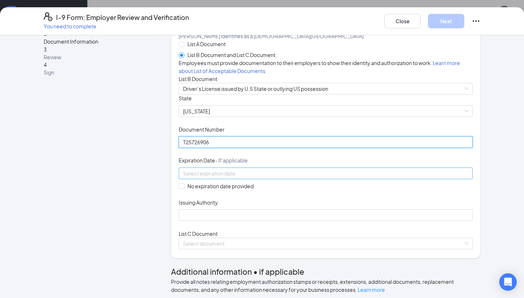
type input "T25726906"
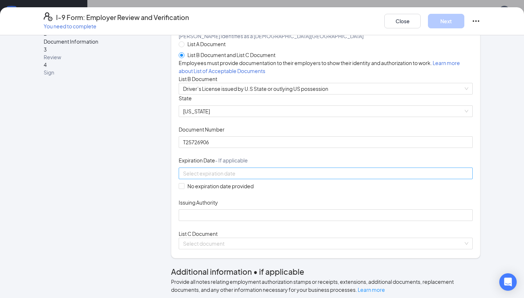
click at [216, 178] on input at bounding box center [325, 174] width 284 height 8
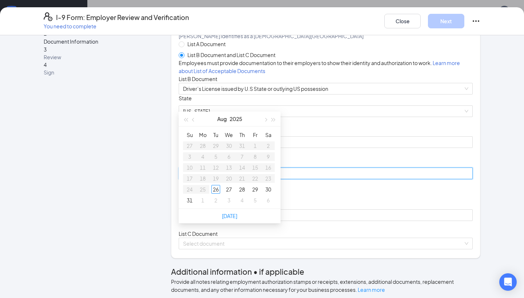
type input "09/03/2025"
click at [272, 122] on button "button" at bounding box center [274, 119] width 8 height 15
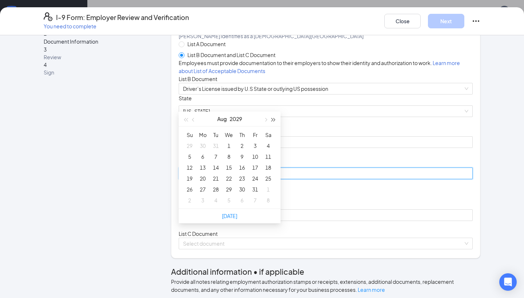
click at [272, 122] on button "button" at bounding box center [274, 119] width 8 height 15
click at [194, 119] on span "button" at bounding box center [194, 120] width 4 height 4
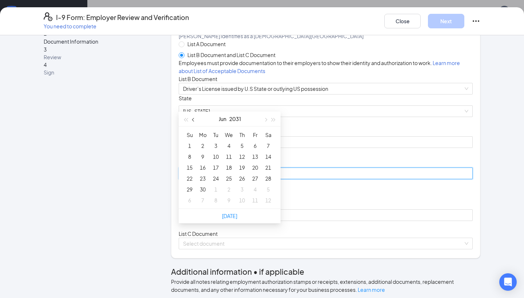
click at [194, 119] on span "button" at bounding box center [194, 120] width 4 height 4
type input "02/26/2031"
type input "03/05/2031"
type input "03/20/2031"
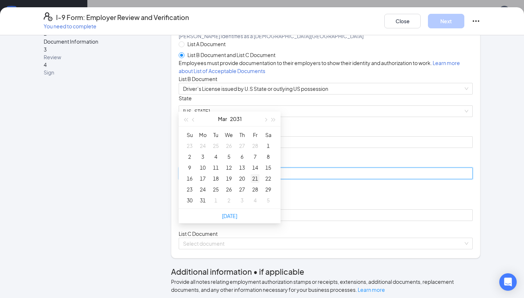
type input "03/21/2031"
type input "03/22/2031"
type input "03/15/2031"
type input "03/14/2031"
type input "03/18/2031"
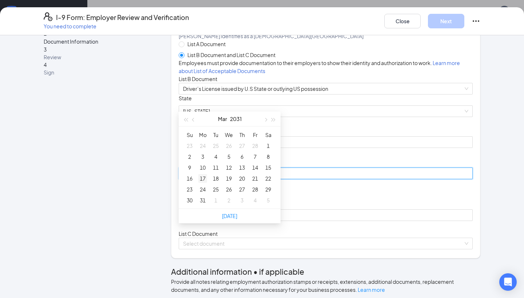
type input "03/17/2031"
type input "03/16/2031"
type input "03/17/2031"
click at [203, 178] on div "17" at bounding box center [202, 178] width 9 height 9
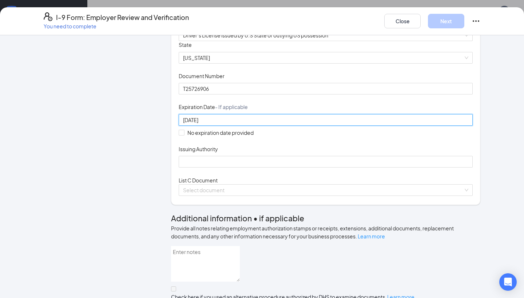
scroll to position [87, 0]
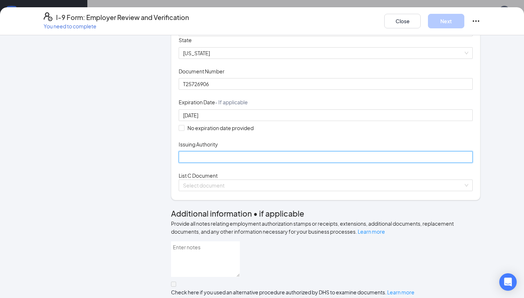
click at [201, 163] on input "Issuing Authority" at bounding box center [326, 157] width 294 height 12
click at [195, 191] on span at bounding box center [323, 185] width 280 height 11
type input "State of Virginia"
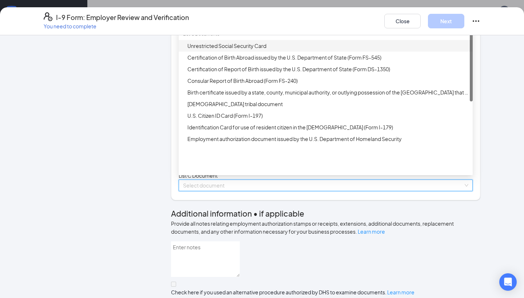
click at [220, 50] on div "Unrestricted Social Security Card" at bounding box center [327, 46] width 281 height 8
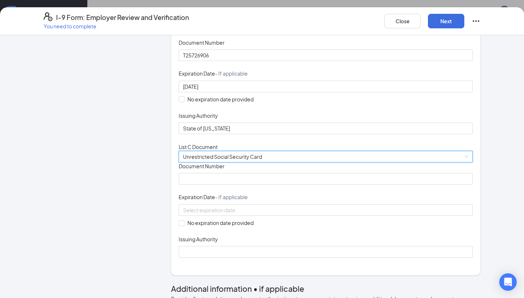
scroll to position [134, 0]
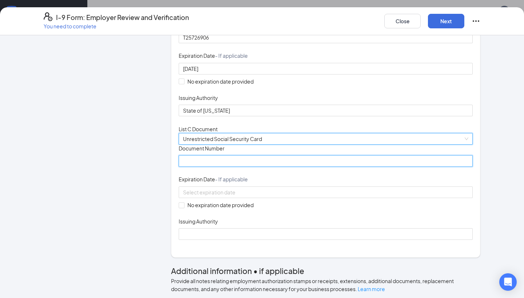
click at [206, 167] on input "Document Number" at bounding box center [326, 161] width 294 height 12
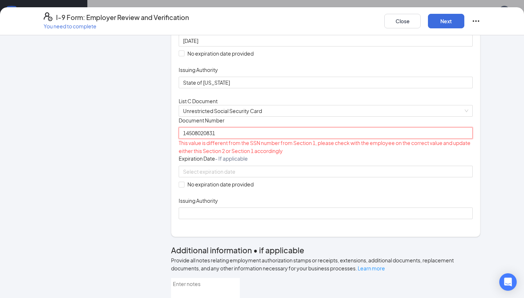
scroll to position [168, 0]
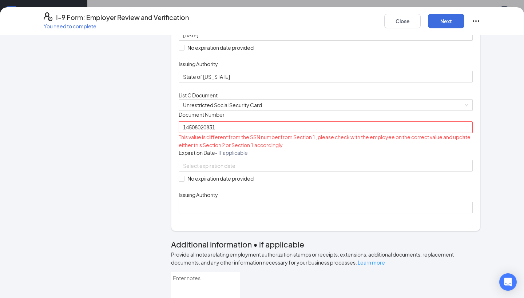
click at [234, 149] on div "This value is different from the SSN number from Section 1, please check with t…" at bounding box center [326, 141] width 294 height 16
click at [247, 133] on input "14508020831" at bounding box center [326, 128] width 294 height 12
type input "14508020831"
click at [286, 149] on div "This value is different from the SSN number from Section 1, please check with t…" at bounding box center [326, 141] width 294 height 16
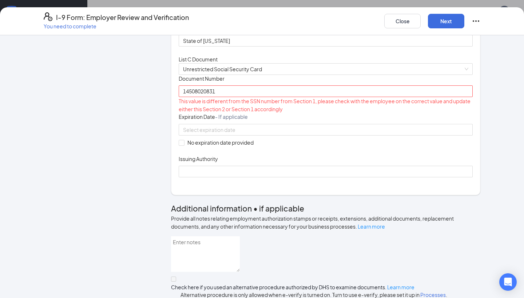
scroll to position [243, 0]
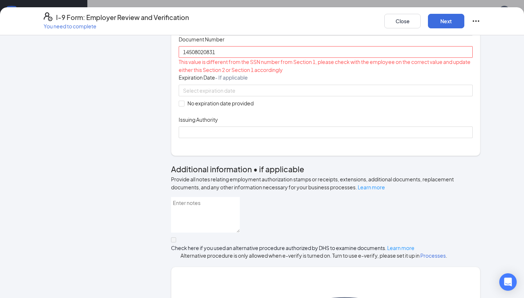
click at [200, 74] on div "This value is different from the SSN number from Section 1, please check with t…" at bounding box center [326, 66] width 294 height 16
click at [200, 58] on input "14508020831" at bounding box center [326, 52] width 294 height 12
click at [316, 0] on div "I-9 Form: Employer Review and Verification You need to complete Close Next Empl…" at bounding box center [262, 149] width 524 height 298
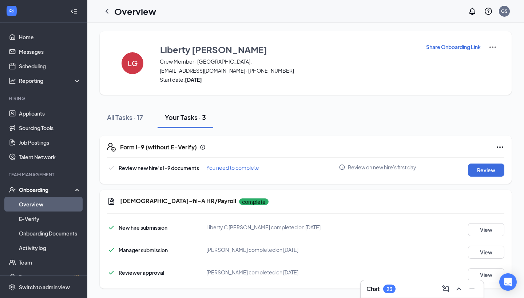
scroll to position [3, 0]
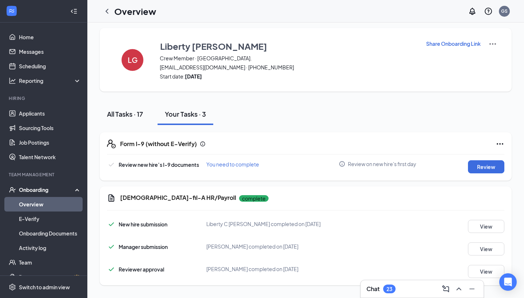
click at [133, 121] on button "All Tasks · 17" at bounding box center [125, 114] width 51 height 22
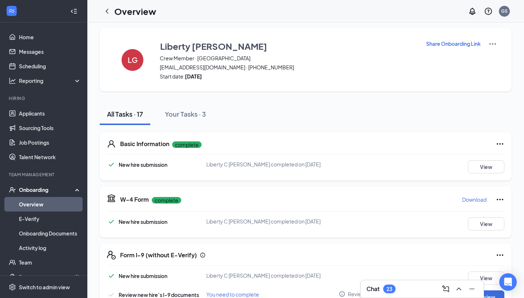
scroll to position [15, 0]
click at [482, 160] on button "View" at bounding box center [486, 166] width 36 height 13
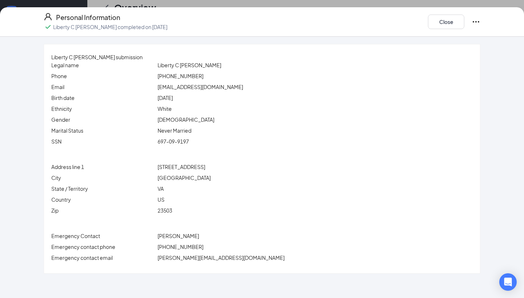
scroll to position [27, 0]
click at [250, 1] on div "Personal Information Liberty C Grimstead completed on Aug 20, 2025 Close Libert…" at bounding box center [262, 149] width 524 height 298
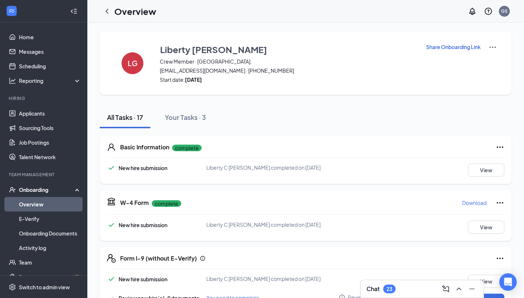
scroll to position [0, 0]
click at [203, 120] on div "Your Tasks · 3" at bounding box center [185, 117] width 41 height 9
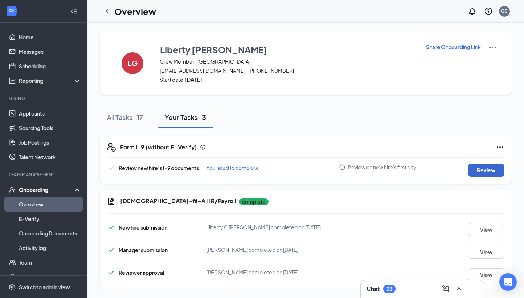
click at [475, 166] on button "Review" at bounding box center [486, 170] width 36 height 13
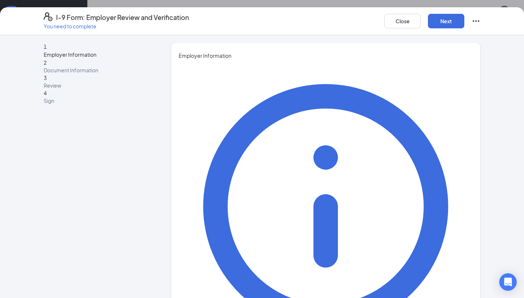
type input "Grady"
type input "Sullivan"
type input "Training Director"
click at [443, 23] on button "Next" at bounding box center [446, 21] width 36 height 15
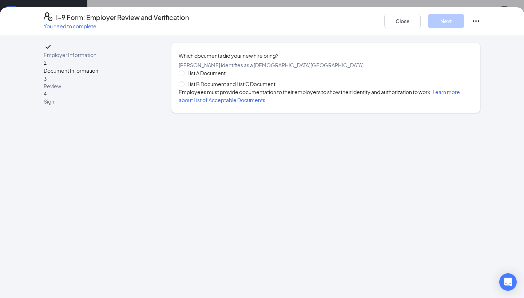
click at [270, 88] on div "List A Document List B Document and List C Document" at bounding box center [230, 78] width 103 height 19
click at [239, 103] on div "List A Document List B Document and List C Document Employees must provide docu…" at bounding box center [326, 86] width 294 height 35
click at [241, 100] on div "List A Document List B Document and List C Document Employees must provide docu…" at bounding box center [326, 86] width 294 height 35
click at [244, 88] on span "List B Document and List C Document" at bounding box center [232, 84] width 94 height 8
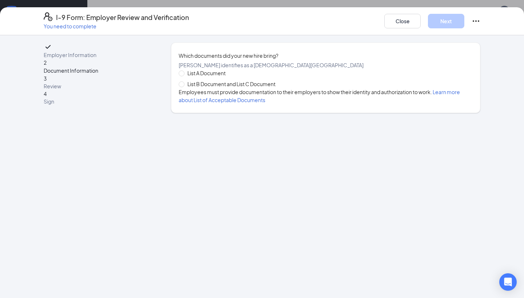
click at [184, 87] on input "List B Document and List C Document" at bounding box center [181, 84] width 5 height 5
radio input "true"
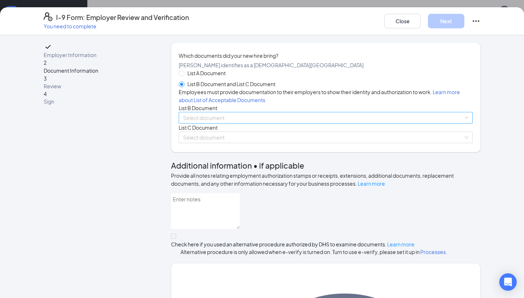
click at [200, 123] on input "search" at bounding box center [323, 117] width 280 height 11
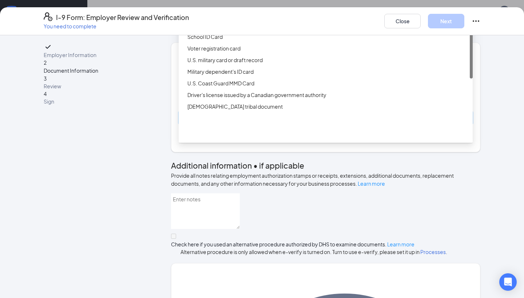
click at [220, 17] on div "Driver’s License issued by U.S State or outlying US possession" at bounding box center [327, 13] width 281 height 8
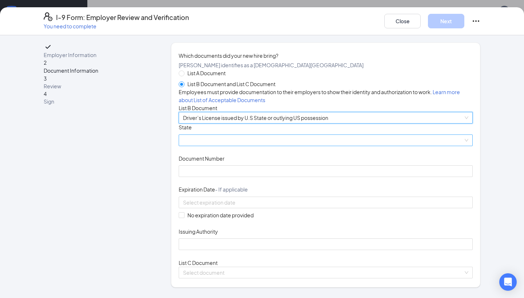
click at [226, 146] on span at bounding box center [325, 140] width 285 height 11
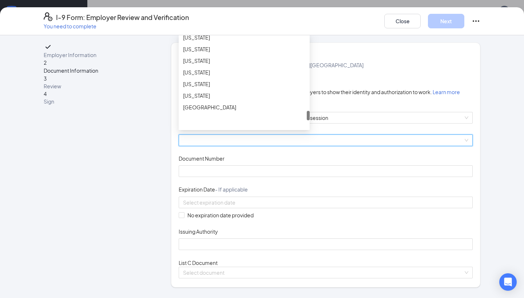
scroll to position [741, 0]
click at [213, 99] on div "Virginia" at bounding box center [244, 95] width 122 height 8
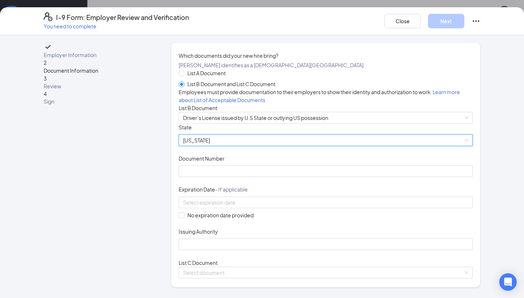
scroll to position [24, 0]
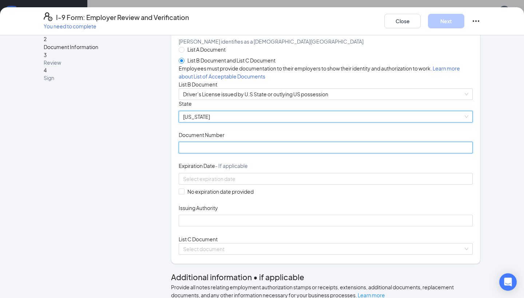
click at [210, 154] on input "Document Number" at bounding box center [326, 148] width 294 height 12
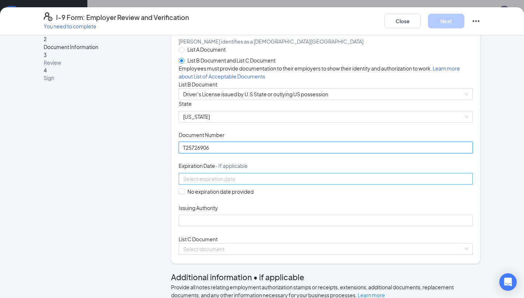
type input "T25726906"
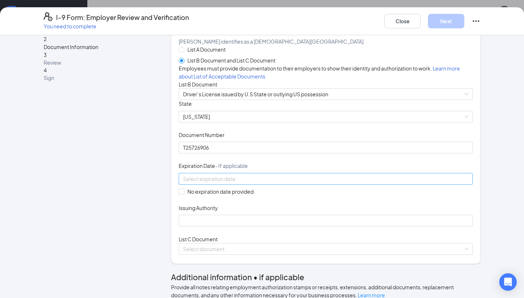
click at [244, 183] on input at bounding box center [325, 179] width 284 height 8
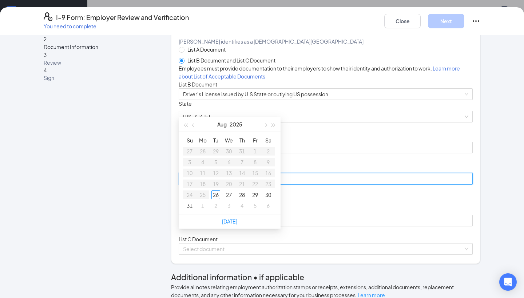
type input "09/04/2025"
click at [275, 123] on button "button" at bounding box center [274, 124] width 8 height 15
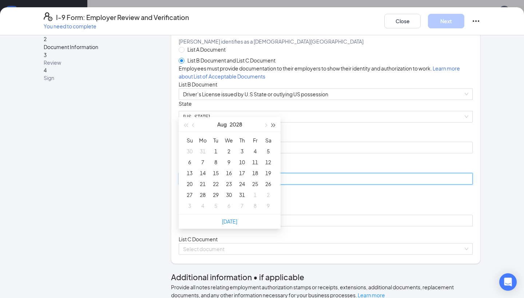
click at [275, 123] on button "button" at bounding box center [274, 124] width 8 height 15
type input "08/01/2031"
type input "08/08/2031"
type input "08/07/2031"
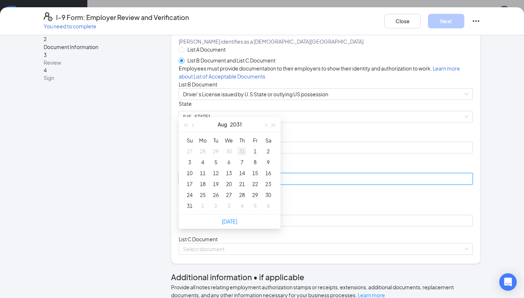
type input "07/31/2031"
type input "07/30/2031"
click at [196, 128] on button "button" at bounding box center [194, 124] width 8 height 15
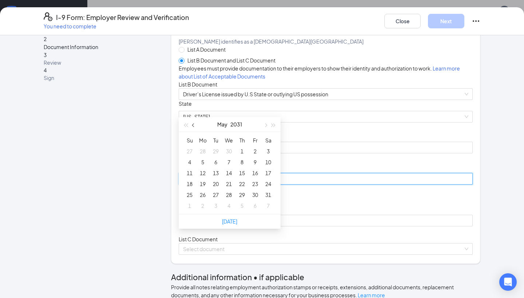
click at [196, 128] on button "button" at bounding box center [194, 124] width 8 height 15
type input "03/05/2031"
type input "03/12/2031"
type input "03/13/2031"
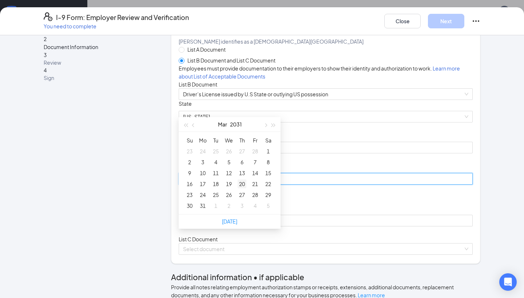
type input "03/20/2031"
type input "03/21/2031"
type input "03/14/2031"
type input "03/21/2031"
type input "03/20/2031"
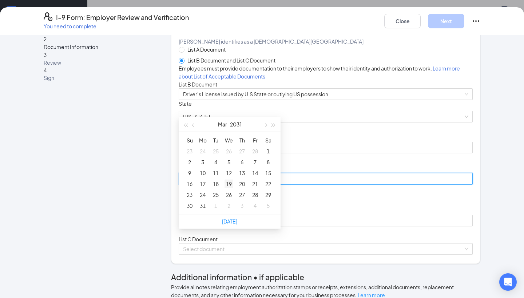
type input "03/19/2031"
type input "03/18/2031"
type input "03/17/2031"
click at [203, 183] on div "17" at bounding box center [202, 184] width 9 height 9
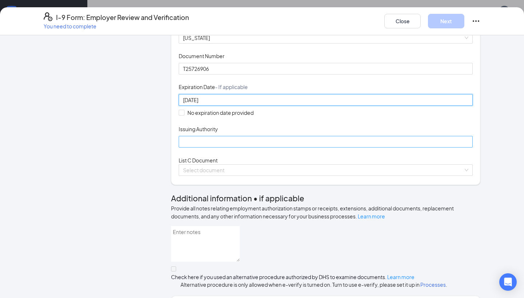
scroll to position [112, 0]
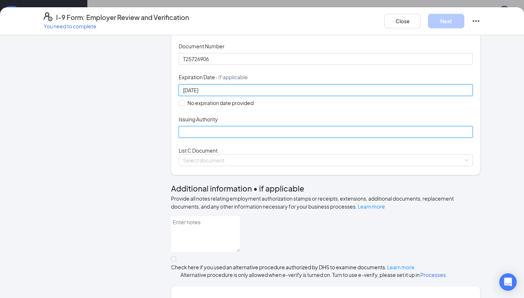
click at [231, 138] on input "Issuing Authority" at bounding box center [326, 132] width 294 height 12
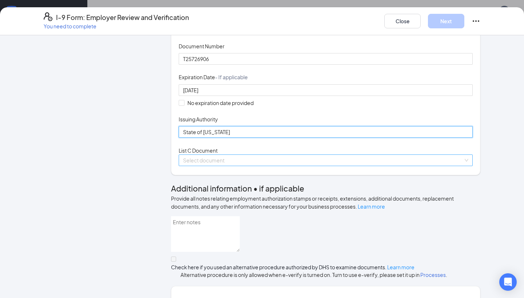
type input "State of Virginia"
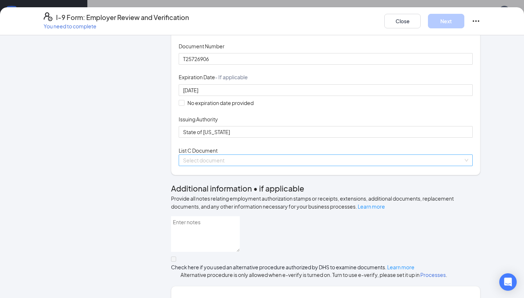
click at [214, 166] on input "search" at bounding box center [323, 160] width 280 height 11
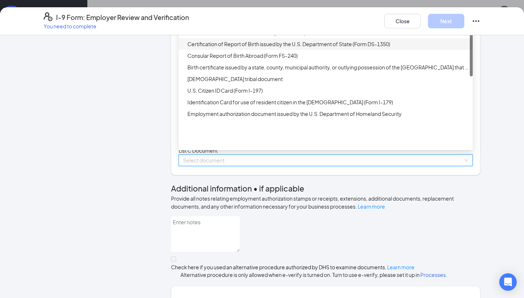
click at [219, 48] on div "Certification of Report of Birth issued by the U.S. Department of State (Form D…" at bounding box center [327, 44] width 281 height 8
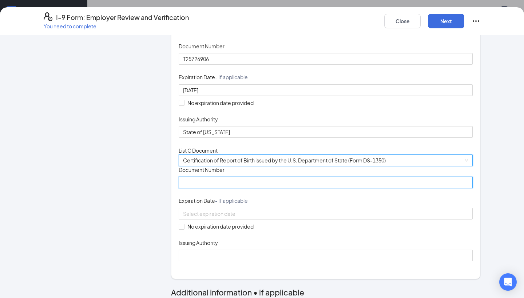
click at [218, 189] on input "Document Number" at bounding box center [326, 183] width 294 height 12
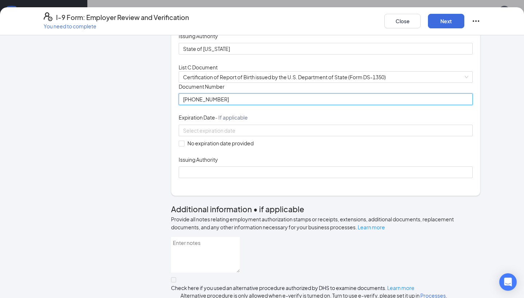
scroll to position [204, 0]
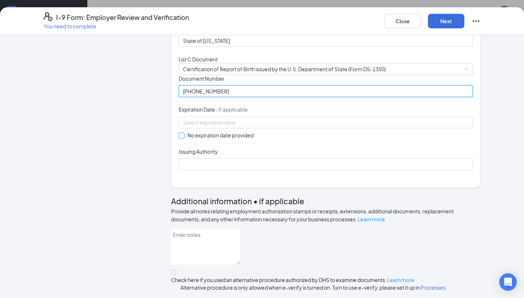
type input "145-08-020831"
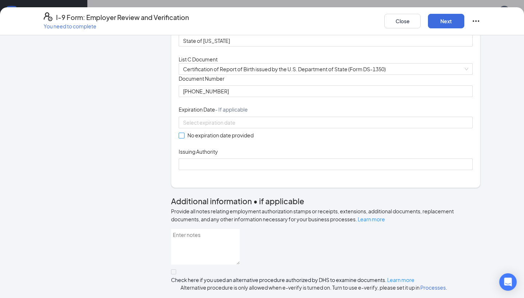
click at [219, 139] on span "No expiration date provided" at bounding box center [221, 135] width 72 height 8
click at [184, 138] on input "No expiration date provided" at bounding box center [181, 135] width 5 height 5
checkbox input "true"
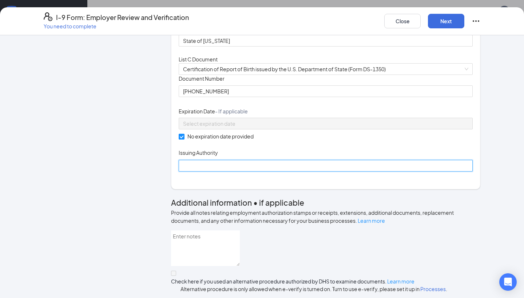
click at [219, 172] on input "Issuing Authority" at bounding box center [326, 166] width 294 height 12
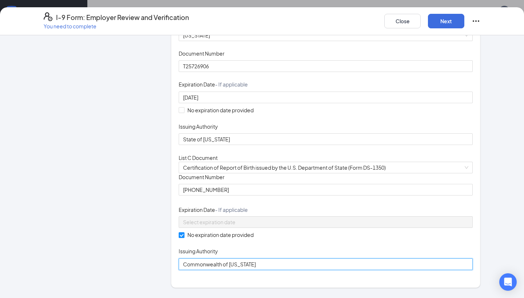
scroll to position [51, 0]
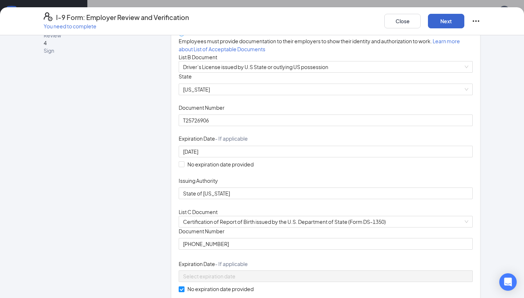
type input "Commonwealth of Virginia"
click at [458, 18] on button "Next" at bounding box center [446, 21] width 36 height 15
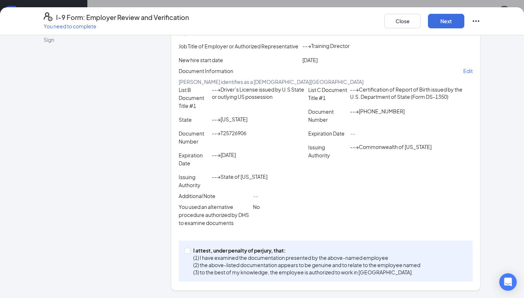
scroll to position [122, 0]
click at [251, 282] on div "I attest, under penalty of perjury, that: (1) I have examined the documentation…" at bounding box center [326, 261] width 294 height 41
click at [257, 262] on p "(1) I have examined the documentation presented by the above-named employee" at bounding box center [306, 257] width 227 height 7
click at [190, 253] on input "I attest, under penalty of perjury, that: (1) I have examined the documentation…" at bounding box center [187, 250] width 5 height 5
checkbox input "true"
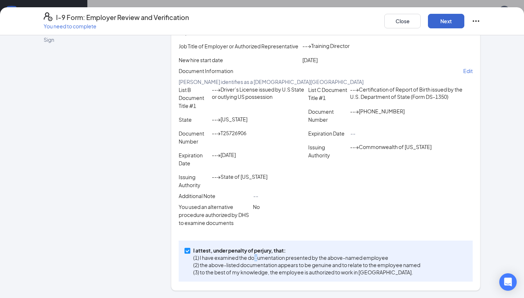
click at [445, 22] on button "Next" at bounding box center [446, 21] width 36 height 15
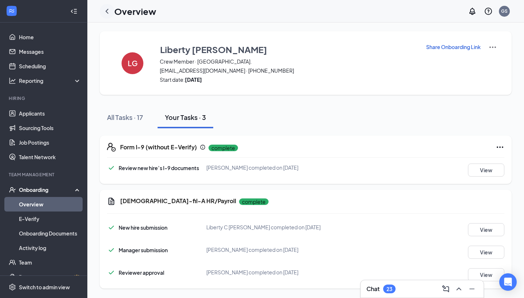
click at [105, 8] on icon "ChevronLeft" at bounding box center [107, 11] width 9 height 9
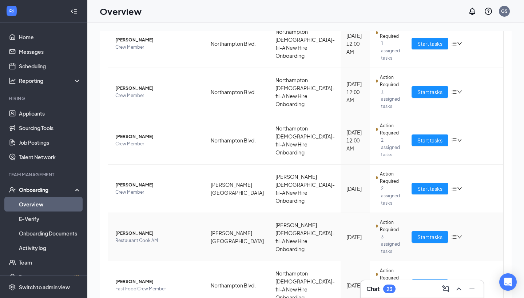
scroll to position [99, 0]
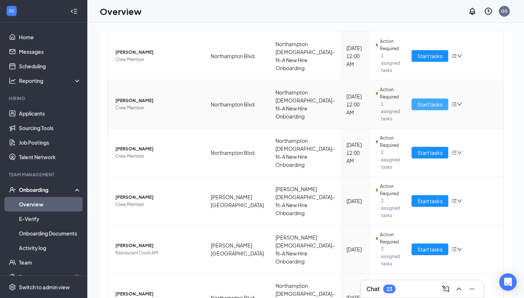
click at [436, 104] on span "Start tasks" at bounding box center [429, 104] width 25 height 8
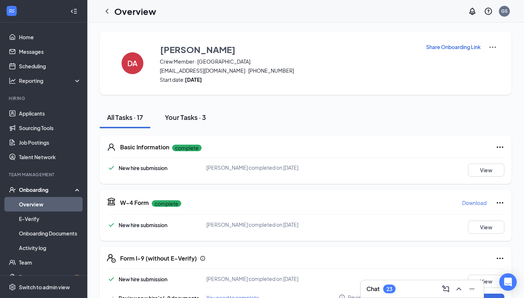
click at [196, 112] on button "Your Tasks · 3" at bounding box center [186, 118] width 56 height 22
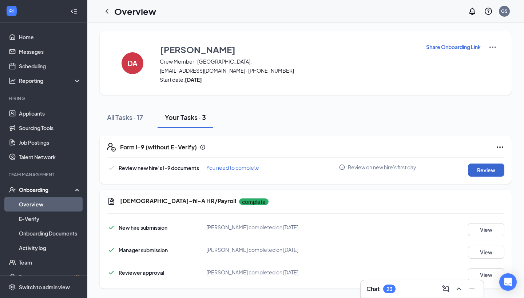
click at [491, 170] on button "Review" at bounding box center [486, 170] width 36 height 13
type input "08/26/2025"
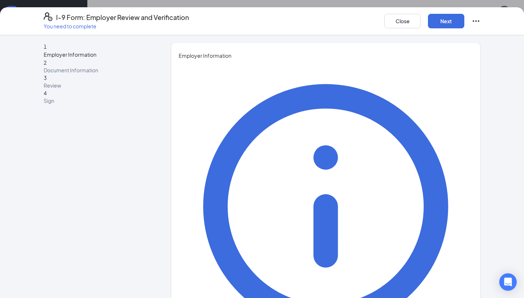
type input "Grady"
type input "Sullivan"
type input "Training Director"
click at [440, 18] on button "Next" at bounding box center [446, 21] width 36 height 15
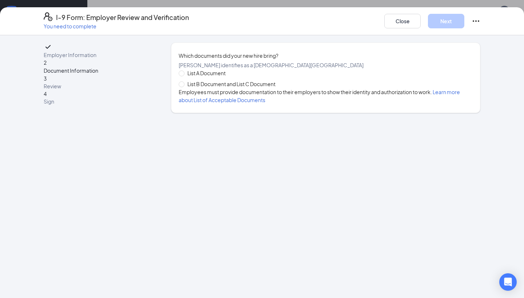
click at [234, 88] on span "List B Document and List C Document" at bounding box center [232, 84] width 94 height 8
click at [184, 87] on input "List B Document and List C Document" at bounding box center [181, 84] width 5 height 5
radio input "true"
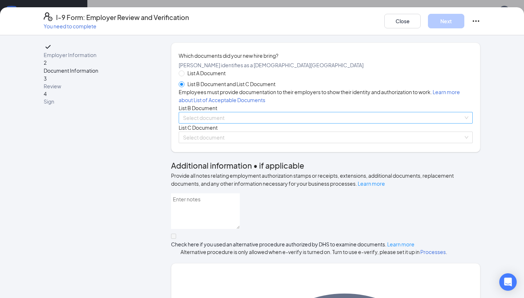
click at [220, 123] on input "search" at bounding box center [323, 117] width 280 height 11
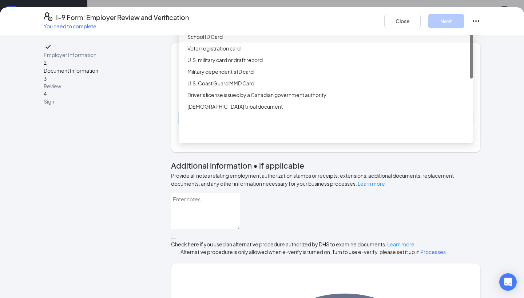
click at [232, 43] on div "School ID Card" at bounding box center [326, 37] width 294 height 12
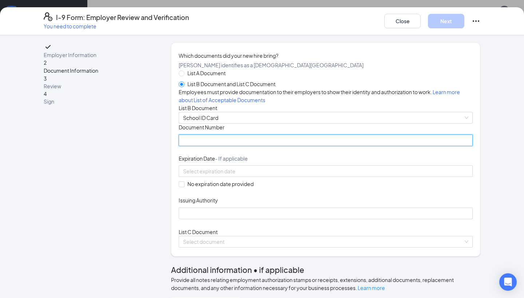
click at [225, 146] on input "Document Number" at bounding box center [326, 141] width 294 height 12
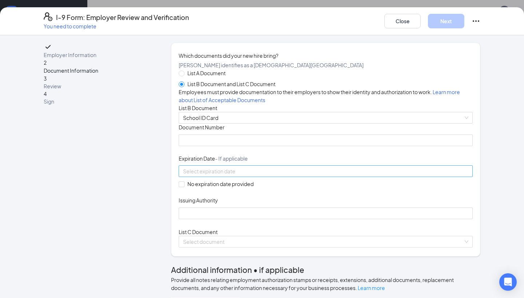
click at [222, 175] on input at bounding box center [325, 171] width 284 height 8
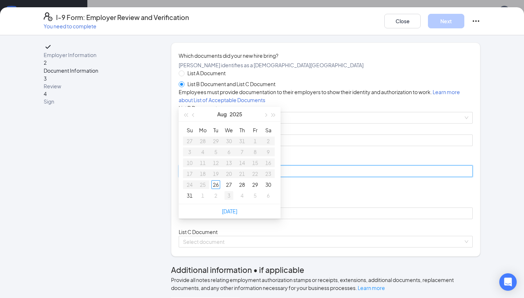
type input "09/03/2025"
type input "08/27/2025"
click at [276, 115] on button "button" at bounding box center [274, 114] width 8 height 15
click at [273, 116] on span "button" at bounding box center [274, 116] width 4 height 4
click at [195, 116] on button "button" at bounding box center [194, 114] width 8 height 15
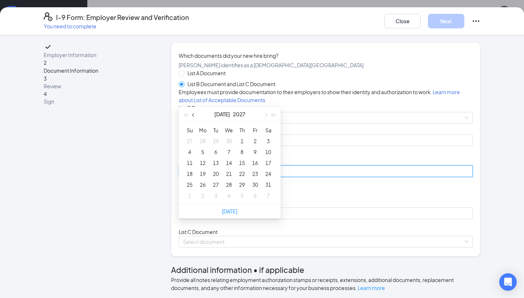
click at [193, 118] on button "button" at bounding box center [194, 114] width 8 height 15
type input "06/02/2027"
type input "06/03/2027"
type input "06/10/2027"
type input "06/11/2027"
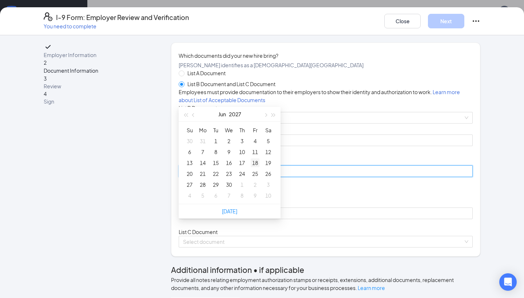
type input "06/18/2027"
type input "06/17/2027"
type input "06/16/2027"
type input "06/15/2027"
type input "06/08/2027"
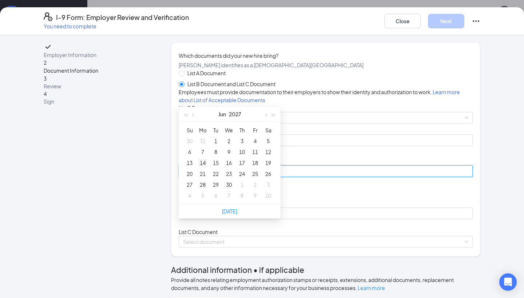
type input "06/14/2027"
type input "06/13/2027"
type input "06/07/2027"
type input "06/09/2027"
type input "06/10/2027"
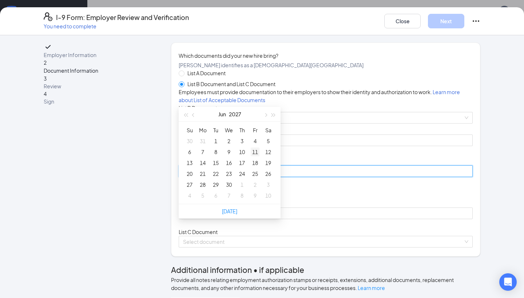
type input "06/11/2027"
type input "06/12/2027"
click at [267, 153] on div "12" at bounding box center [268, 152] width 9 height 9
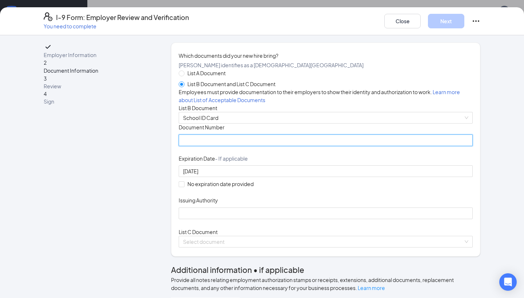
click at [226, 146] on input "Document Number" at bounding box center [326, 141] width 294 height 12
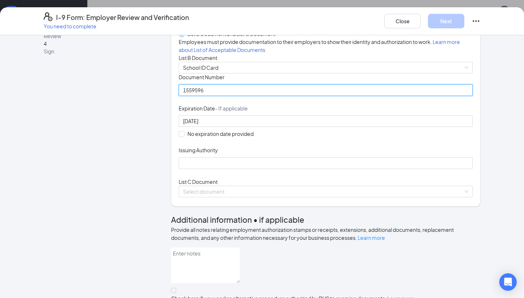
scroll to position [56, 0]
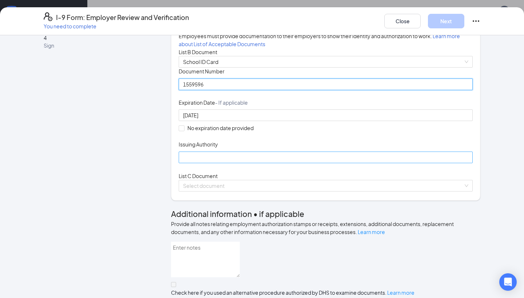
type input "1559596"
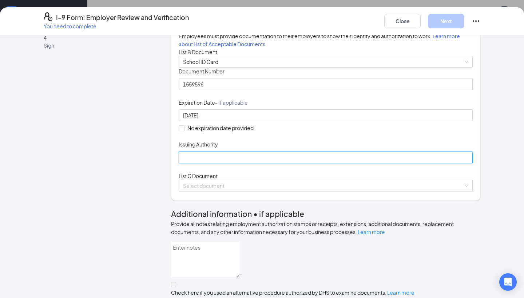
click at [228, 163] on input "Issuing Authority" at bounding box center [326, 158] width 294 height 12
type input "Oscar Smith High"
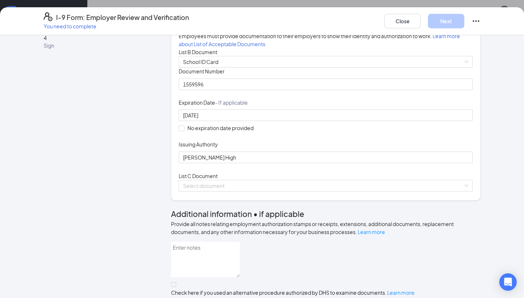
click at [266, 192] on div "List C Document Select document" at bounding box center [326, 182] width 294 height 20
click at [266, 191] on input "search" at bounding box center [323, 186] width 280 height 11
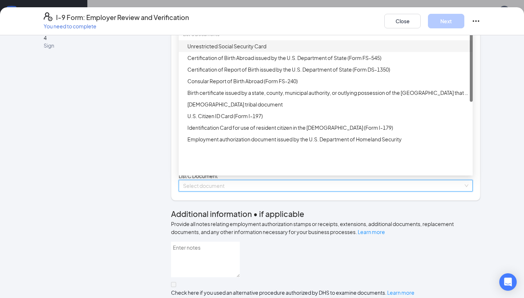
click at [242, 50] on div "Unrestricted Social Security Card" at bounding box center [327, 46] width 281 height 8
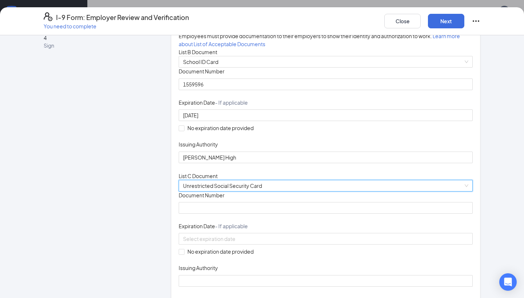
scroll to position [89, 0]
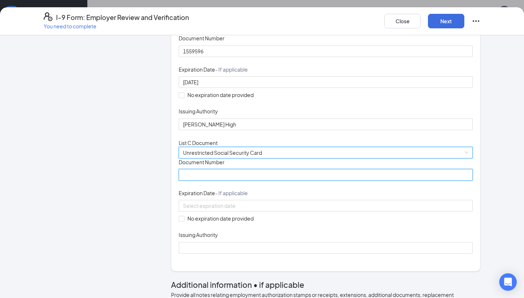
click at [229, 181] on input "Document Number" at bounding box center [326, 175] width 294 height 12
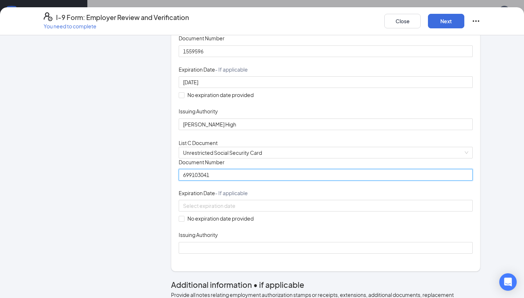
scroll to position [159, 0]
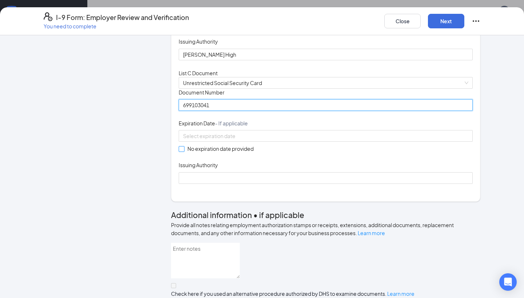
type input "699103041"
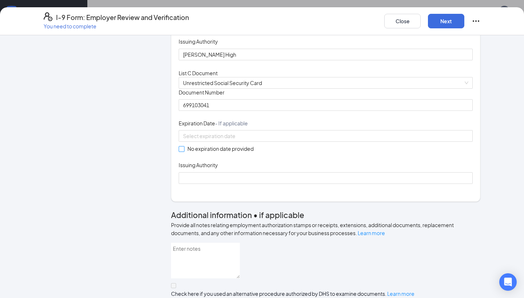
click at [229, 153] on span "No expiration date provided" at bounding box center [221, 149] width 72 height 8
click at [184, 151] on input "No expiration date provided" at bounding box center [181, 148] width 5 height 5
checkbox input "true"
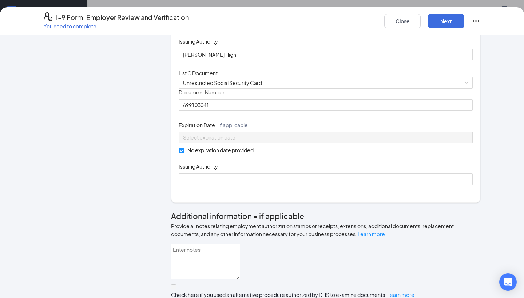
click at [229, 174] on div "Issuing Authority" at bounding box center [326, 168] width 294 height 11
click at [227, 174] on div "Issuing Authority" at bounding box center [326, 168] width 294 height 11
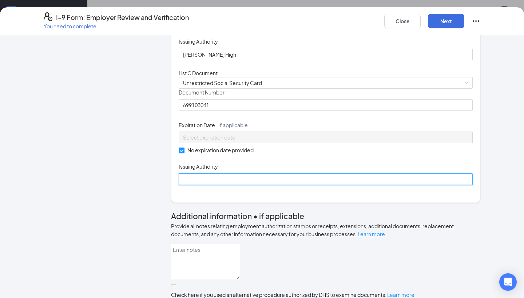
click at [223, 185] on input "Issuing Authority" at bounding box center [326, 180] width 294 height 12
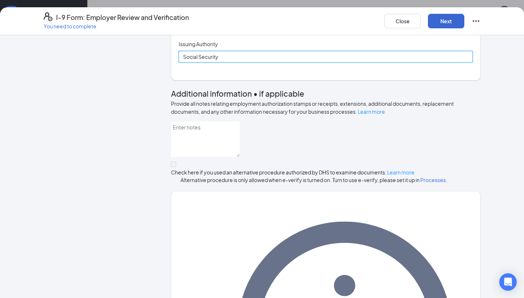
type input "Social Security"
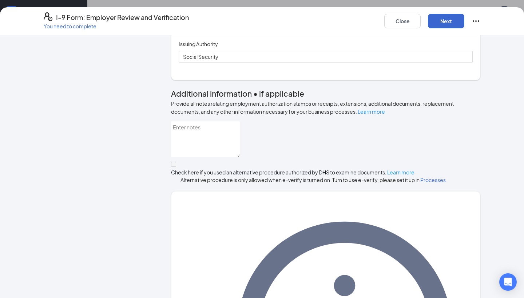
click at [451, 27] on button "Next" at bounding box center [446, 21] width 36 height 15
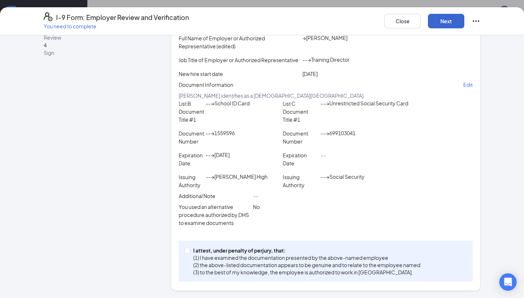
scroll to position [113, 0]
click at [453, 21] on button "Next" at bounding box center [446, 21] width 36 height 15
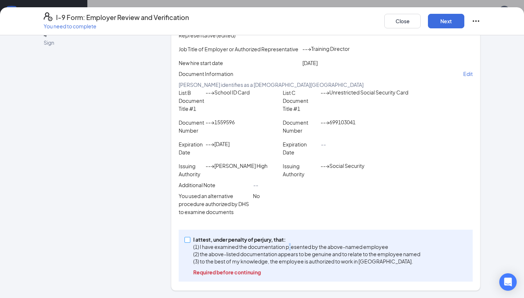
click at [291, 251] on p "(1) I have examined the documentation presented by the above-named employee" at bounding box center [306, 246] width 227 height 7
click at [190, 242] on input "I attest, under penalty of perjury, that: (1) I have examined the documentation…" at bounding box center [187, 239] width 5 height 5
checkbox input "true"
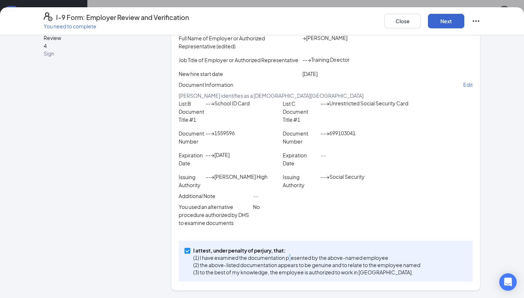
click at [452, 21] on button "Next" at bounding box center [446, 21] width 36 height 15
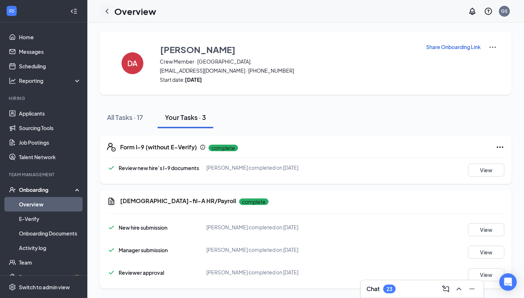
scroll to position [0, 0]
click at [108, 9] on icon "ChevronLeft" at bounding box center [107, 11] width 9 height 9
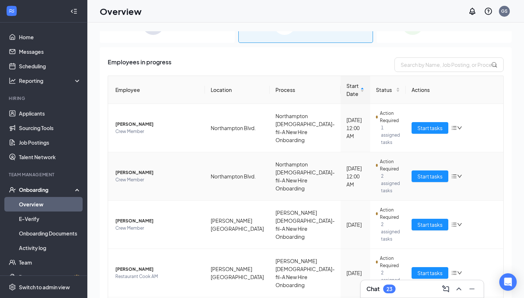
scroll to position [39, 0]
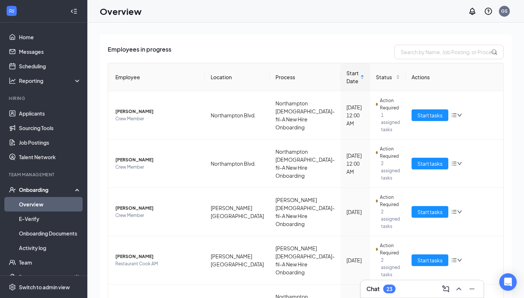
click at [392, 295] on div "Chat 23" at bounding box center [422, 289] width 123 height 17
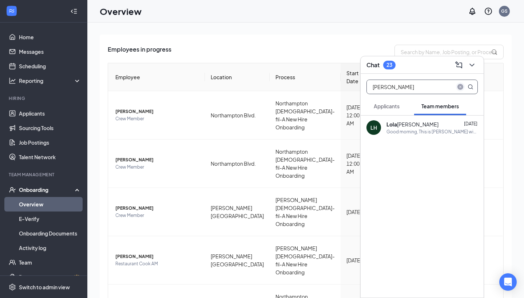
click at [463, 86] on icon "close-circle" at bounding box center [460, 87] width 6 height 6
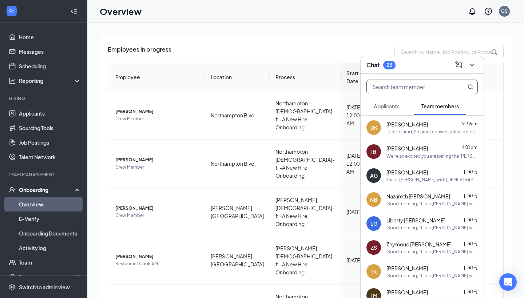
click at [441, 156] on div "We're so excited you are joining the Haygood Shopping Center Chick-fil-Ateam ! …" at bounding box center [431, 156] width 91 height 6
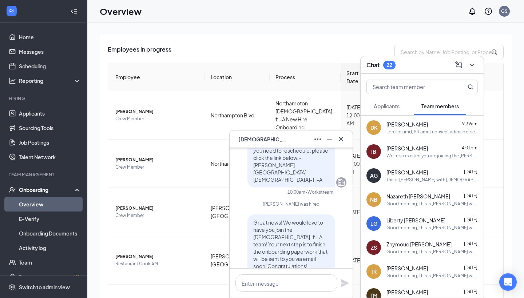
scroll to position [-107, 0]
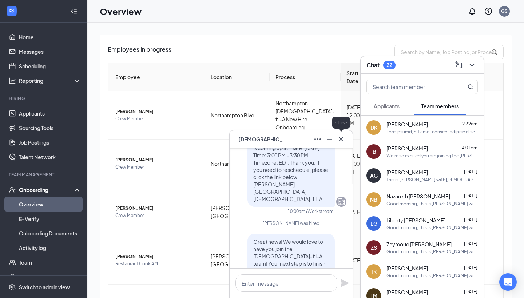
click at [339, 138] on icon "Cross" at bounding box center [341, 139] width 9 height 9
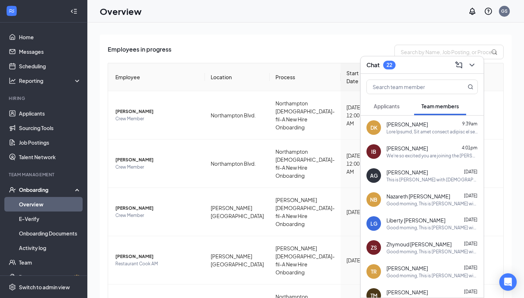
scroll to position [0, 0]
click at [402, 87] on input "text" at bounding box center [410, 87] width 86 height 14
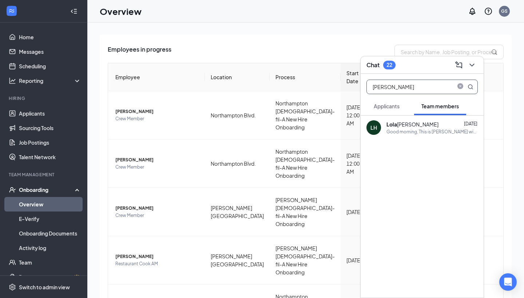
type input "lola"
click at [413, 118] on div "LH Lola Hernandez Aug 25 Good morning, This is Brynn with Chick-fil-A. Thank yo…" at bounding box center [422, 128] width 123 height 24
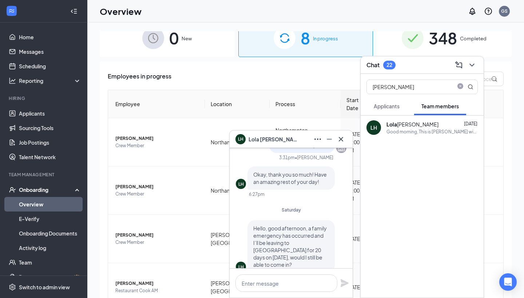
scroll to position [-150, 0]
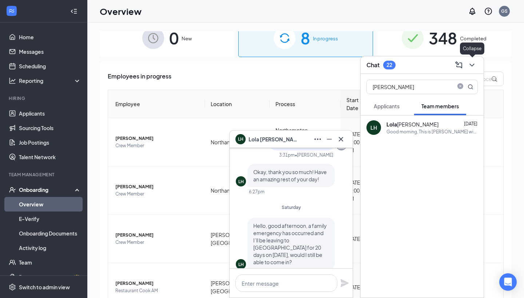
click at [470, 70] on button at bounding box center [472, 65] width 12 height 12
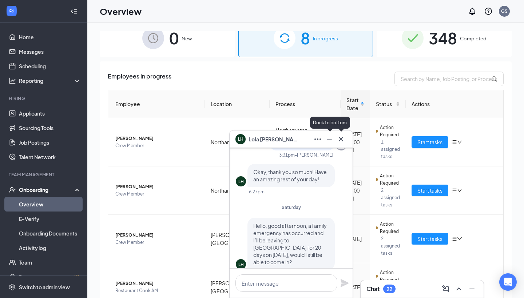
click at [340, 141] on icon "Cross" at bounding box center [341, 139] width 9 height 9
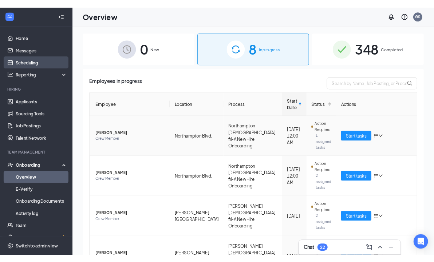
scroll to position [0, 0]
